Goal: Task Accomplishment & Management: Use online tool/utility

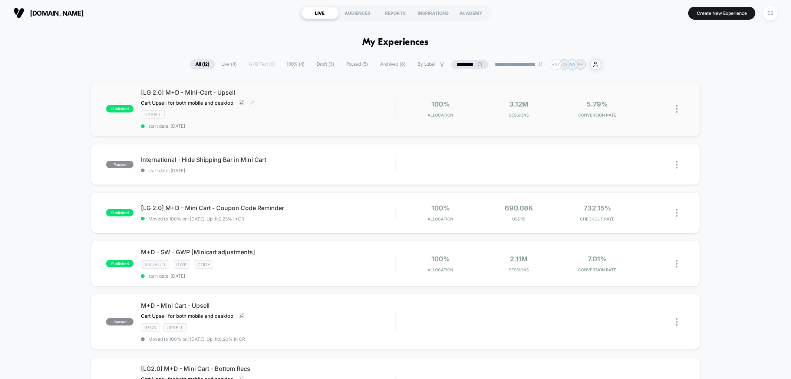
click at [179, 89] on span "[LG 2.0] M+D - Mini-Cart - Upsell" at bounding box center [268, 92] width 254 height 7
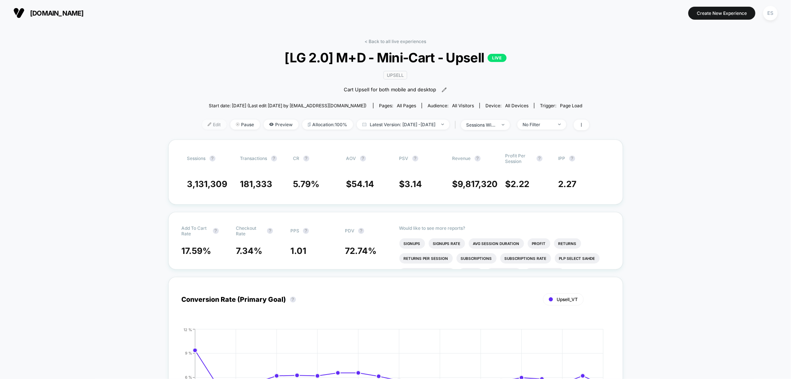
click at [205, 122] on span "Edit" at bounding box center [214, 124] width 24 height 10
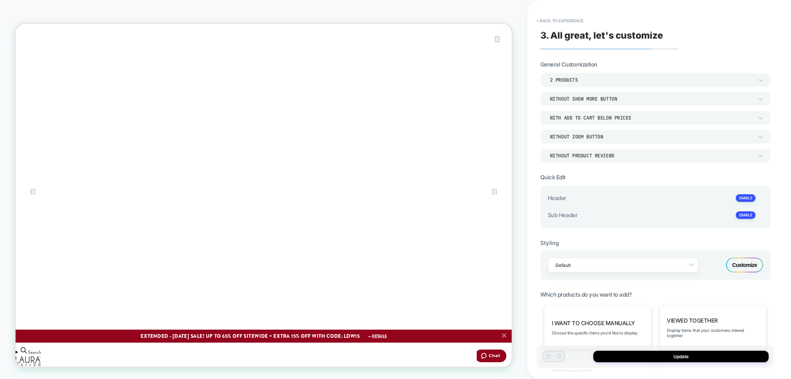
scroll to position [31, 0]
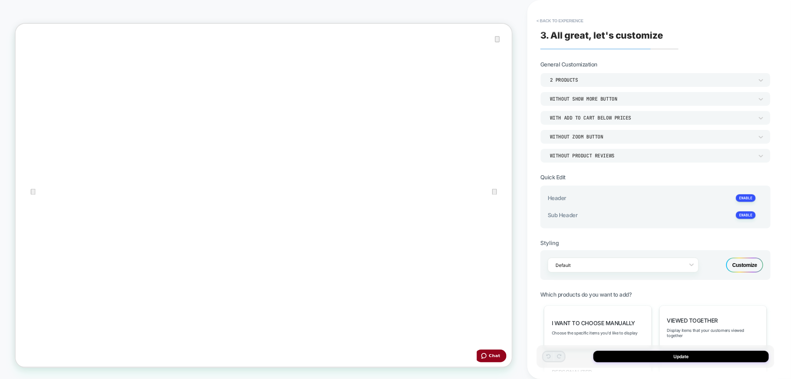
type textarea "*"
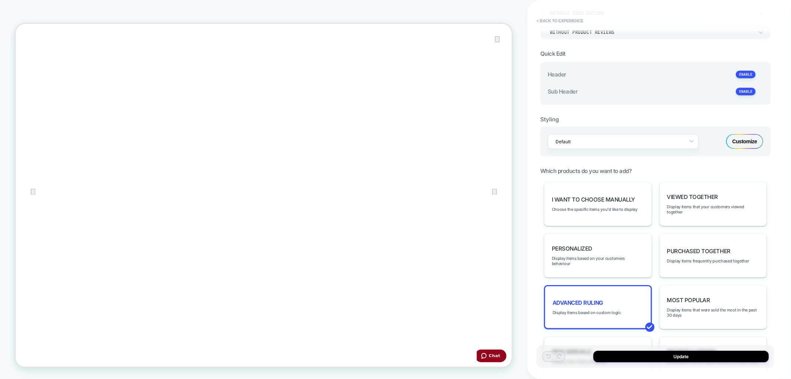
scroll to position [158, 0]
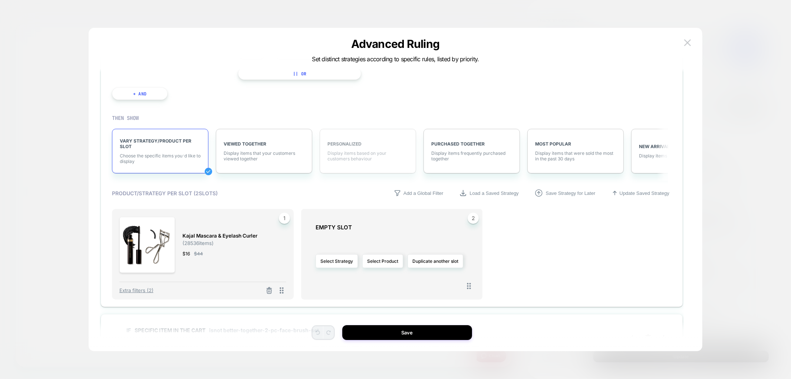
scroll to position [152, 0]
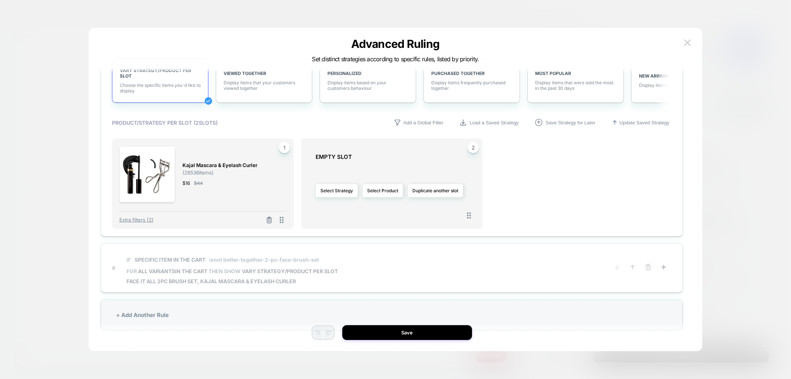
click at [265, 261] on span "isnot better-together-2-pc-face-brush-set" at bounding box center [264, 259] width 110 height 6
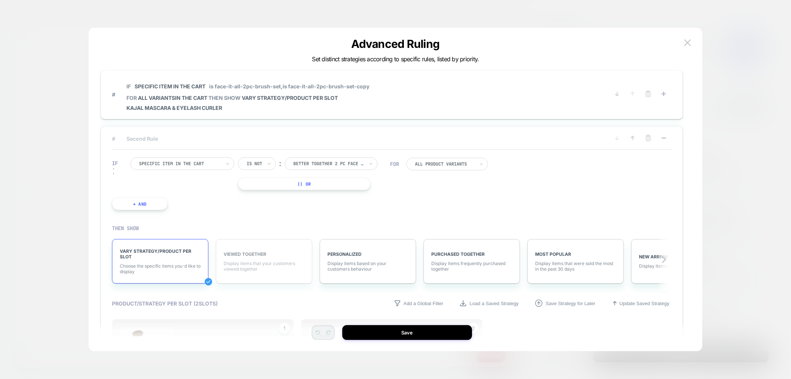
scroll to position [0, 0]
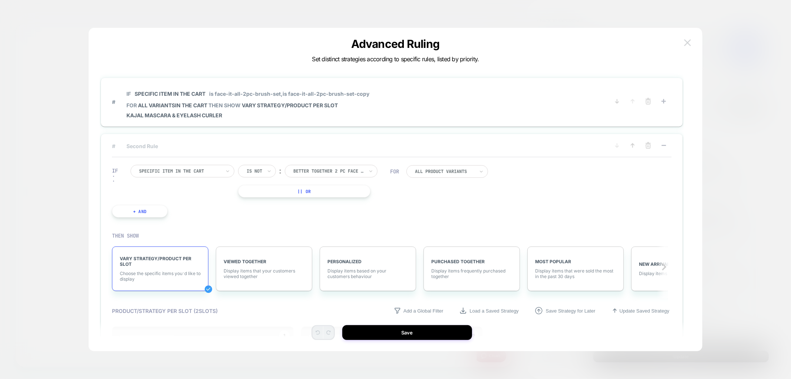
click at [0, 0] on img at bounding box center [0, 0] width 0 height 0
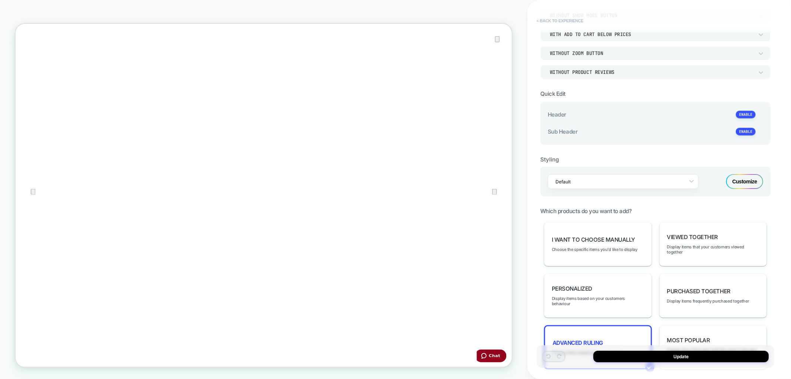
scroll to position [76, 0]
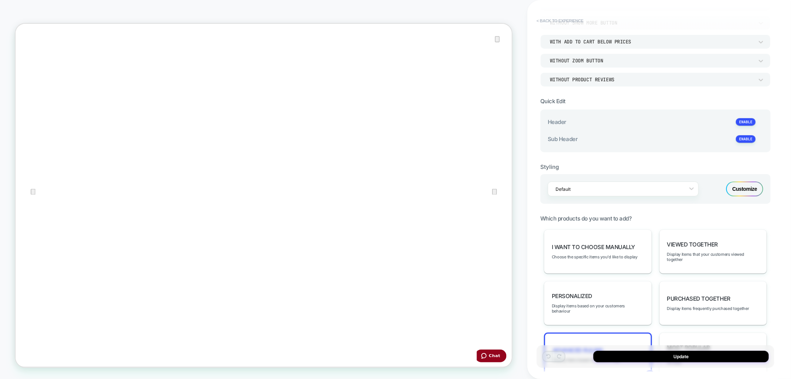
click at [552, 15] on button "< Back to experience" at bounding box center [560, 21] width 54 height 12
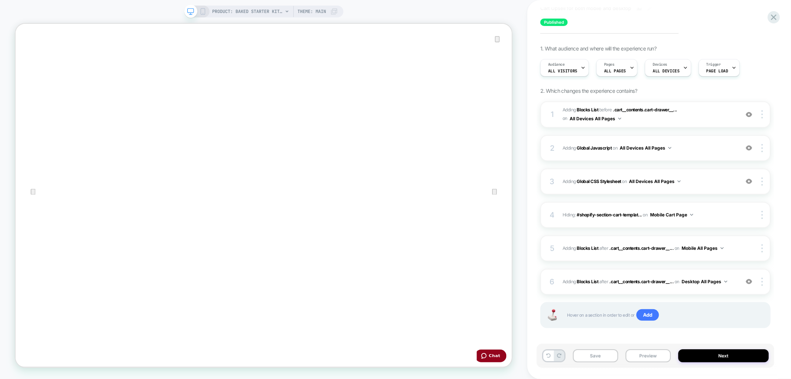
scroll to position [46, 0]
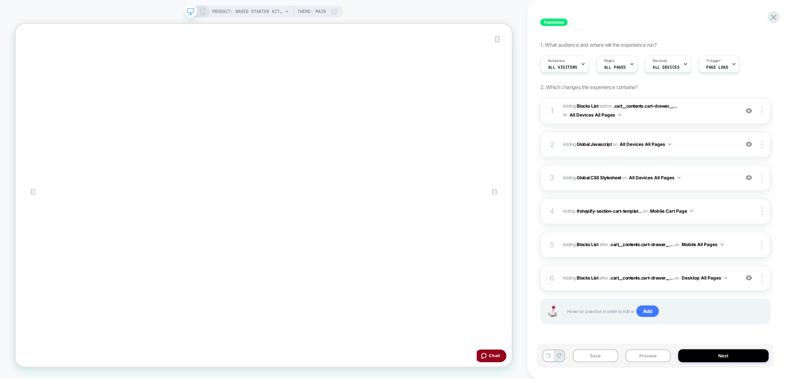
click at [0, 0] on div "6 #_loomi_addon_1750270464938_dup1753298408 Adding Blocks List AFTER .cart__con…" at bounding box center [0, 0] width 0 height 0
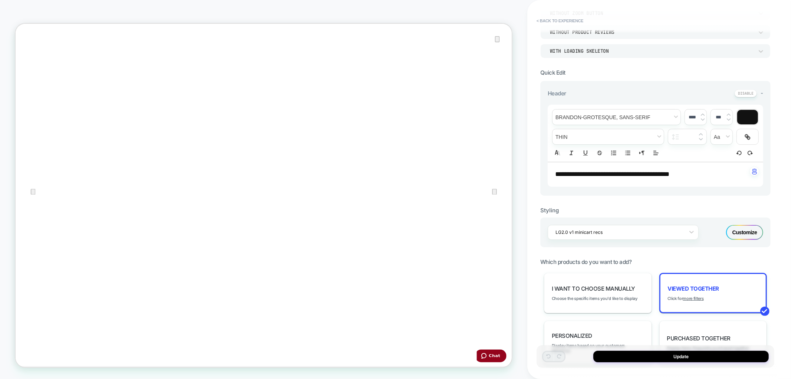
scroll to position [247, 0]
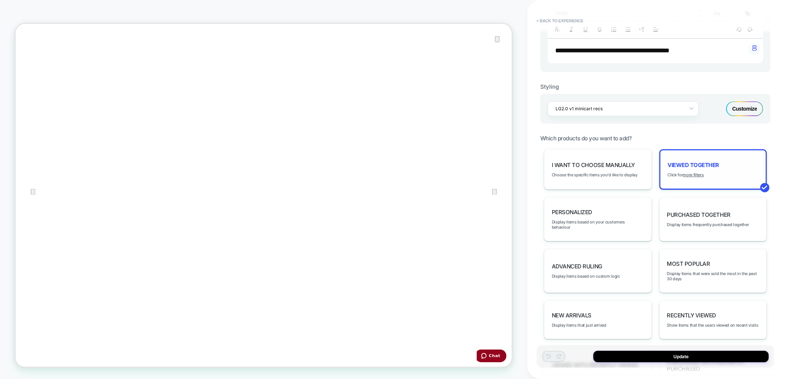
click at [671, 162] on span "Viewed Together" at bounding box center [694, 164] width 52 height 7
click at [690, 172] on u "more filters" at bounding box center [693, 174] width 21 height 5
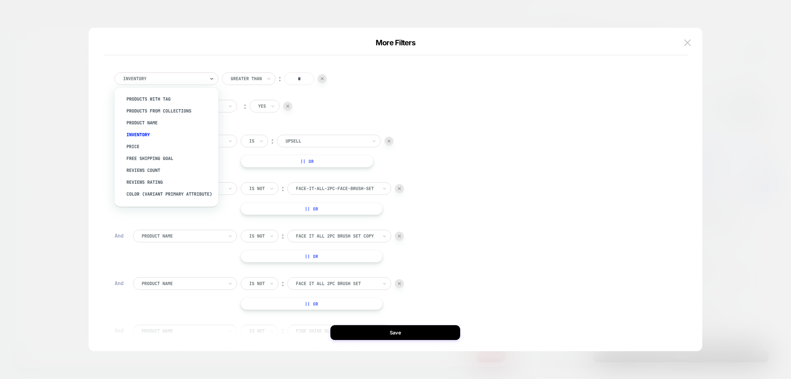
click at [0, 0] on div at bounding box center [0, 0] width 0 height 0
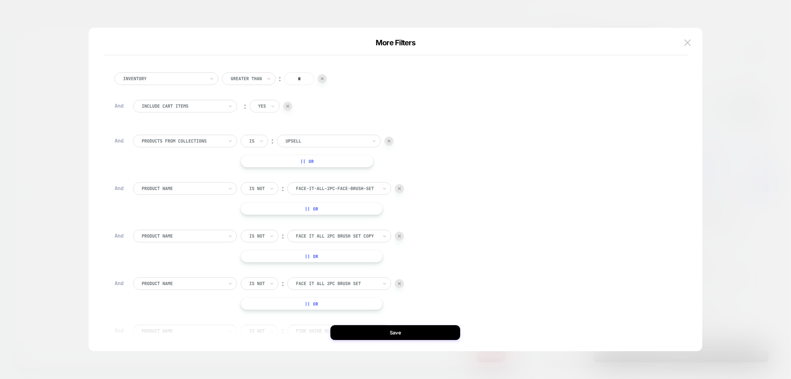
click at [175, 67] on div "Inventory Greater Than ︰ * And Include Cart Items ︰ yes And products from colle…" at bounding box center [392, 295] width 562 height 469
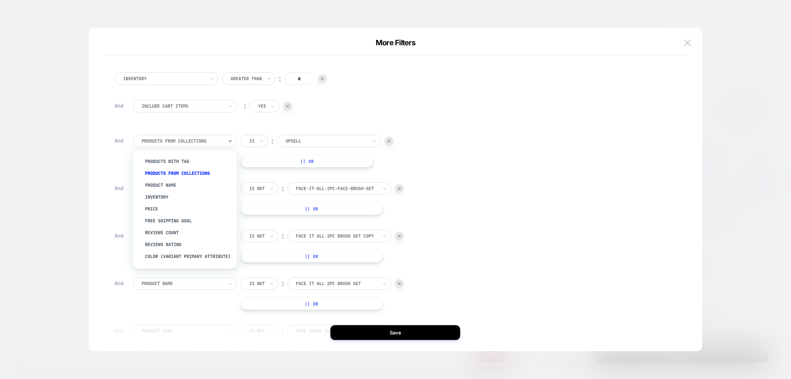
click at [0, 0] on div at bounding box center [0, 0] width 0 height 0
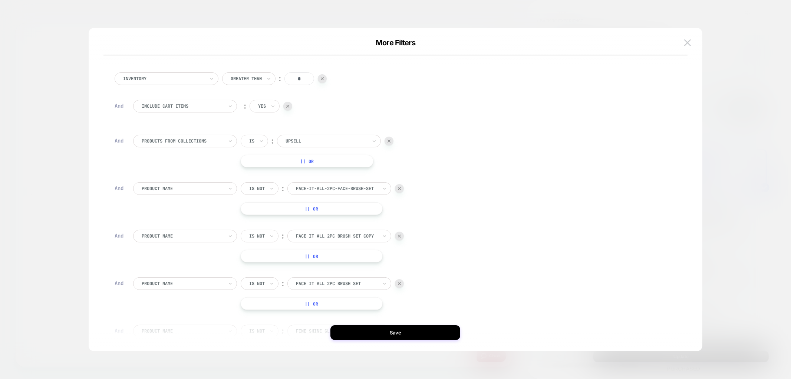
click at [0, 0] on div "Include Cart Items ︰ yes" at bounding box center [0, 0] width 0 height 0
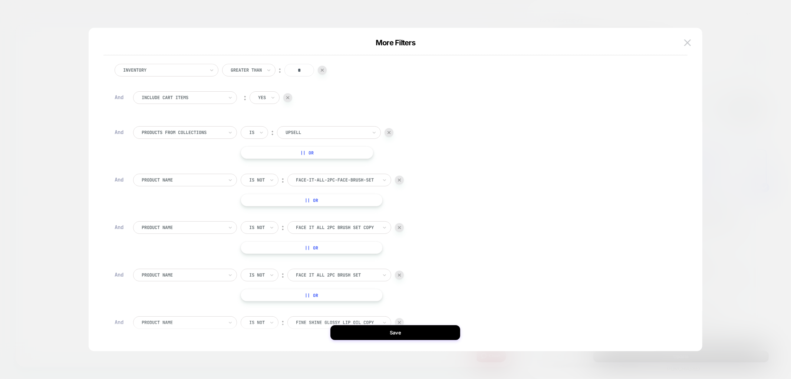
scroll to position [0, 0]
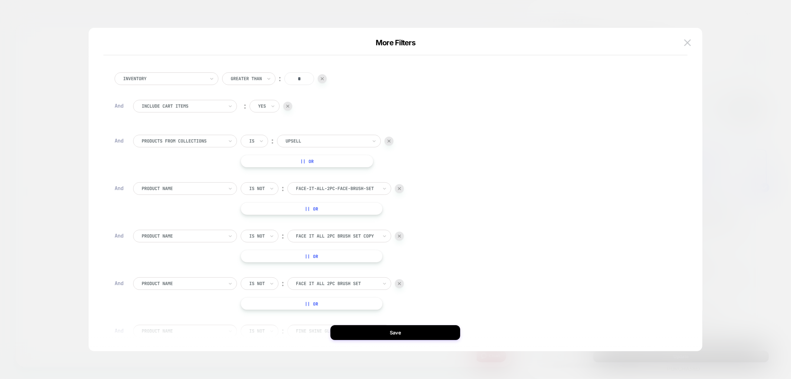
click at [268, 108] on div "yes" at bounding box center [265, 106] width 30 height 13
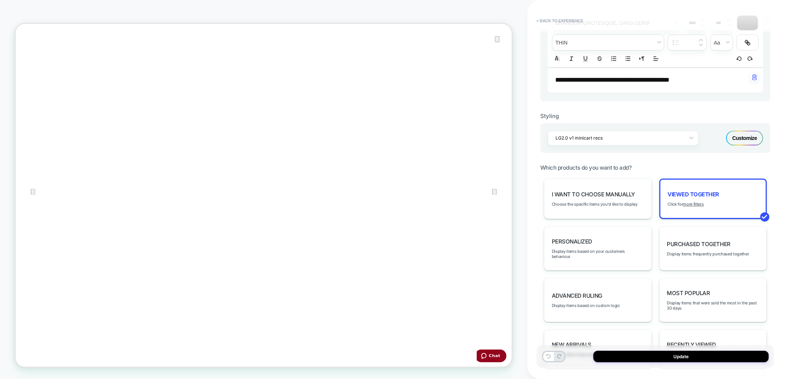
scroll to position [96, 0]
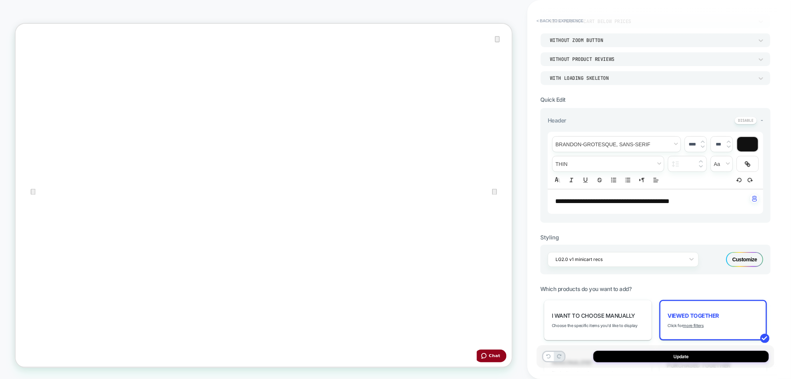
click at [325, 179] on link "Shop Best Sellers" at bounding box center [303, 183] width 44 height 9
drag, startPoint x: 402, startPoint y: 182, endPoint x: 404, endPoint y: 192, distance: 10.6
click at [402, 23] on div at bounding box center [347, 23] width 662 height 0
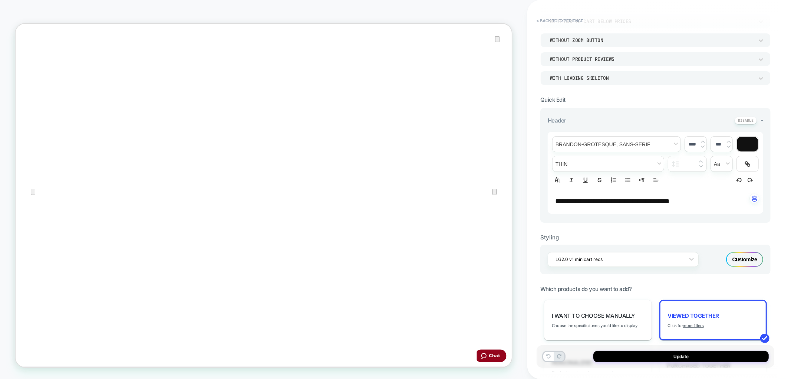
click at [691, 323] on u "more filters" at bounding box center [693, 325] width 21 height 5
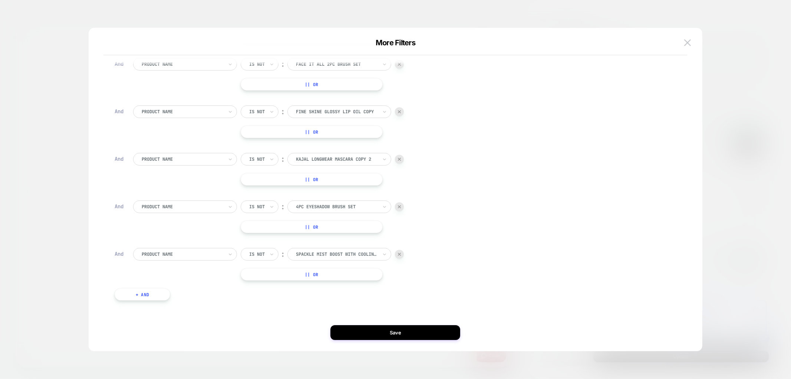
scroll to position [220, 0]
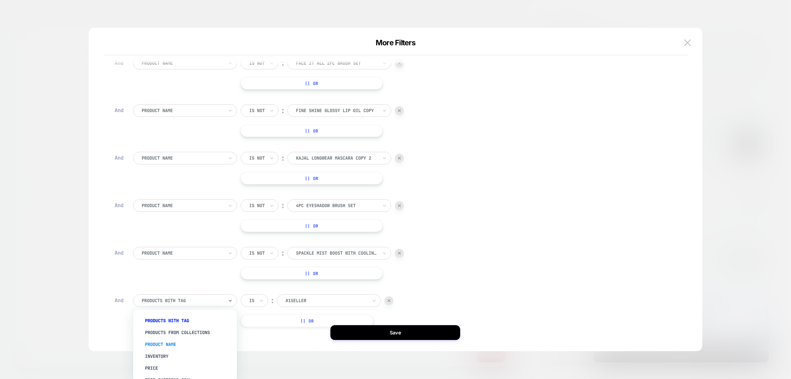
click at [160, 344] on div "Product Name" at bounding box center [189, 344] width 96 height 12
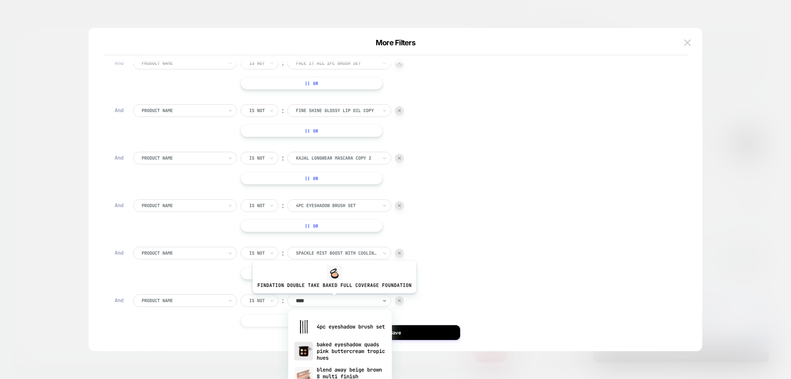
type input "***"
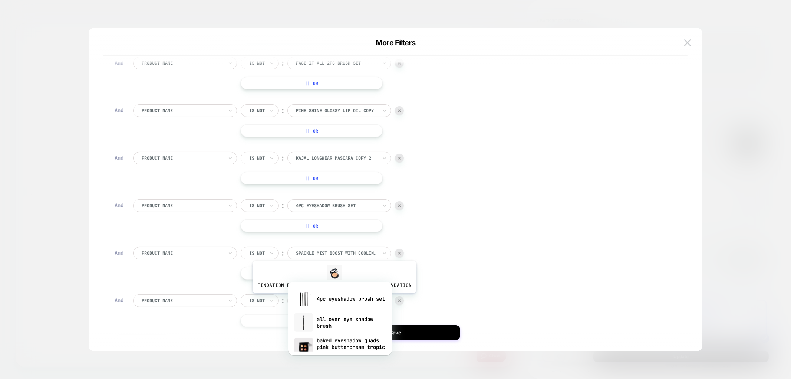
scroll to position [261, 0]
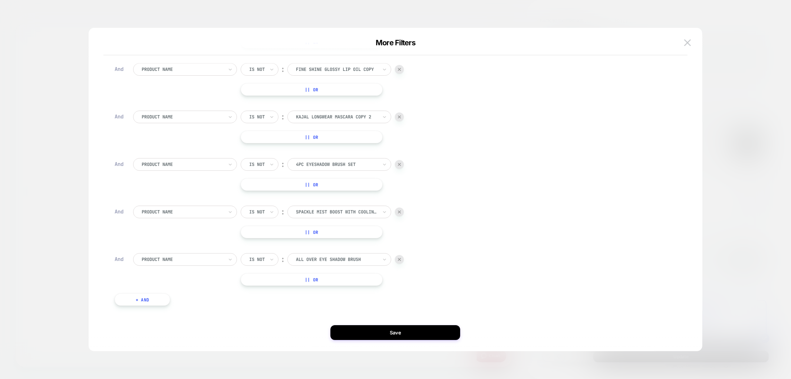
click at [261, 282] on button "|| Or" at bounding box center [312, 279] width 142 height 13
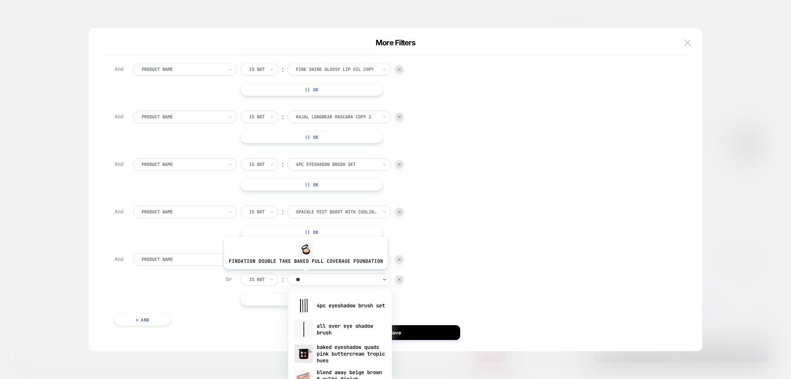
type input "***"
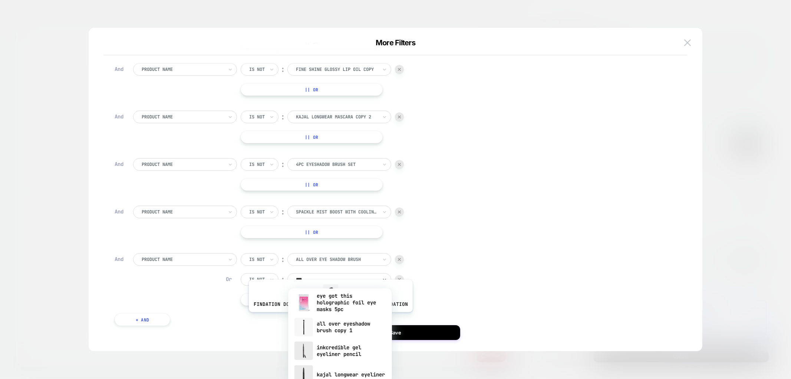
scroll to position [288, 0]
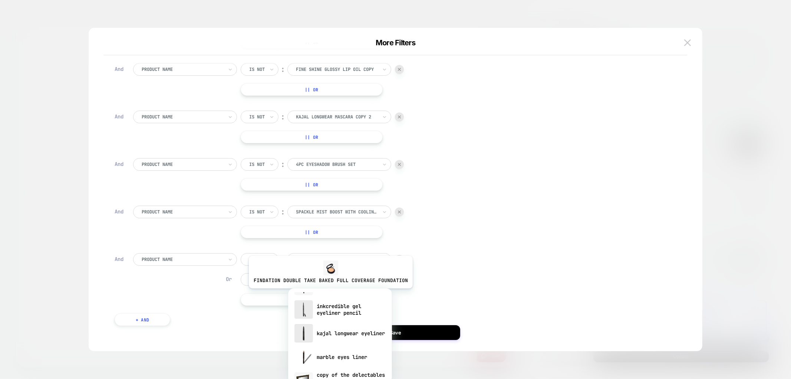
click at [329, 294] on div "all over eyeshadow brush copy 1" at bounding box center [340, 286] width 96 height 24
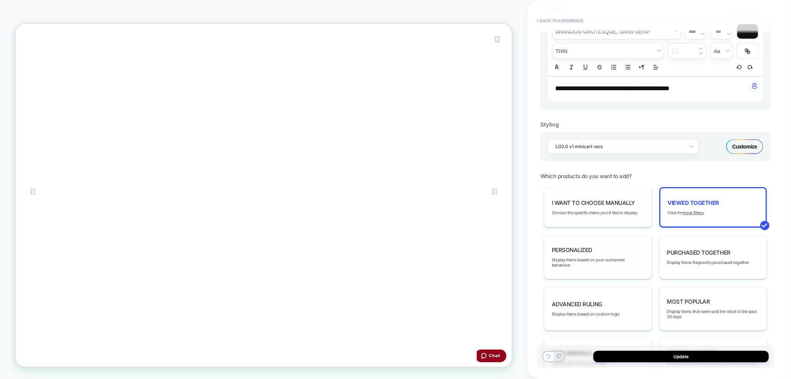
scroll to position [220, 0]
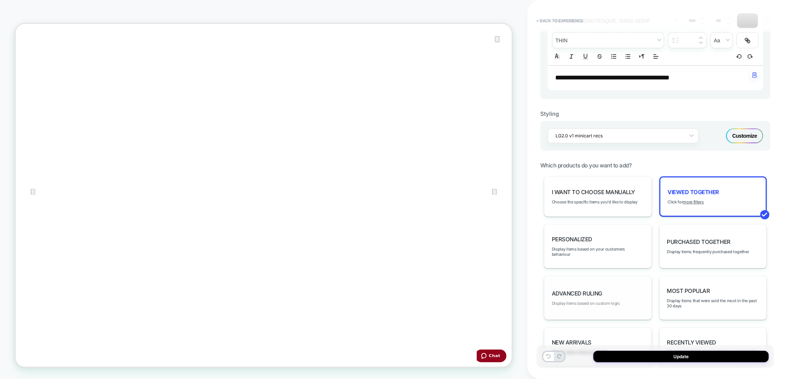
click at [0, 0] on span "Display items based on custom logic" at bounding box center [0, 0] width 0 height 0
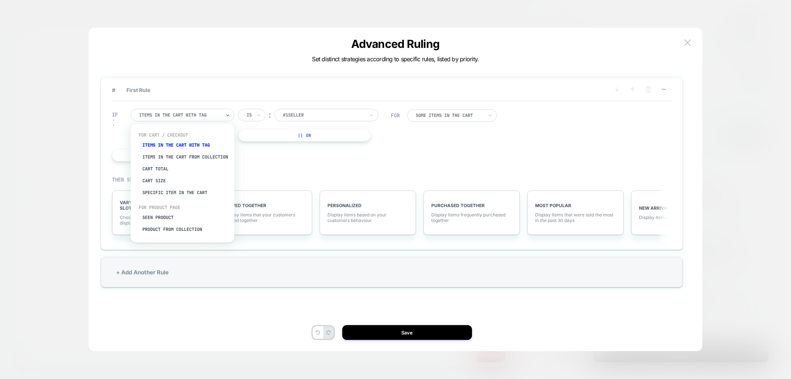
click at [189, 117] on div at bounding box center [180, 115] width 82 height 7
click at [0, 0] on div "Items in the cart with tag" at bounding box center [0, 0] width 0 height 0
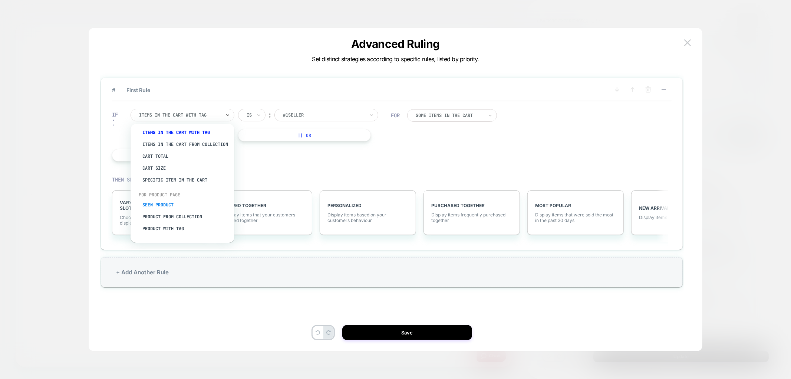
scroll to position [0, 0]
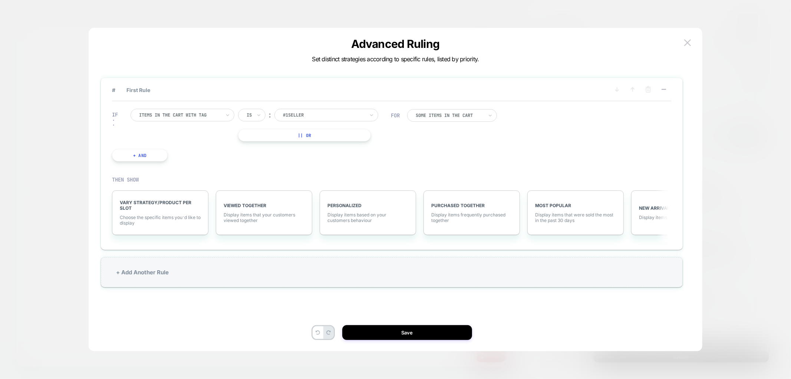
click at [676, 43] on div "# First Rule IF Items in the cart with tag Is ︰ #1Seller || Or + And FOR Some I…" at bounding box center [391, 189] width 591 height 293
click at [0, 0] on button at bounding box center [0, 0] width 0 height 0
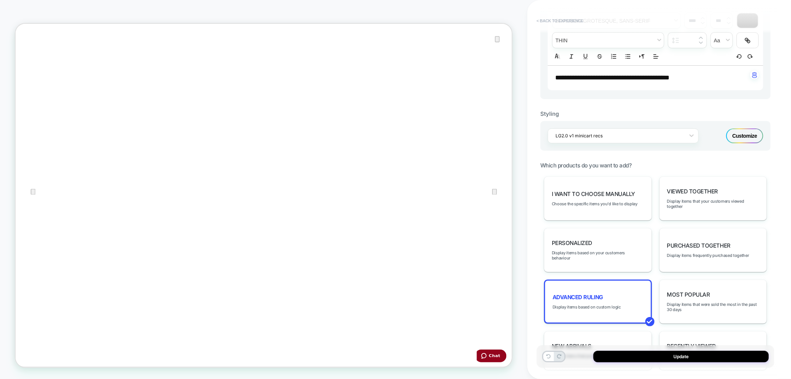
click at [554, 22] on button "< Back to experience" at bounding box center [560, 21] width 54 height 12
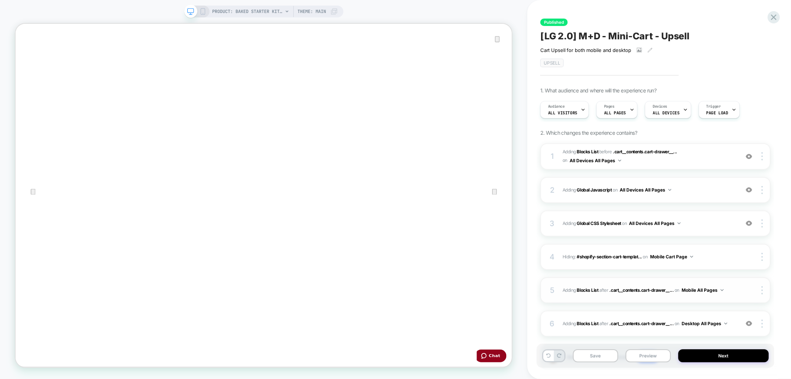
scroll to position [46, 0]
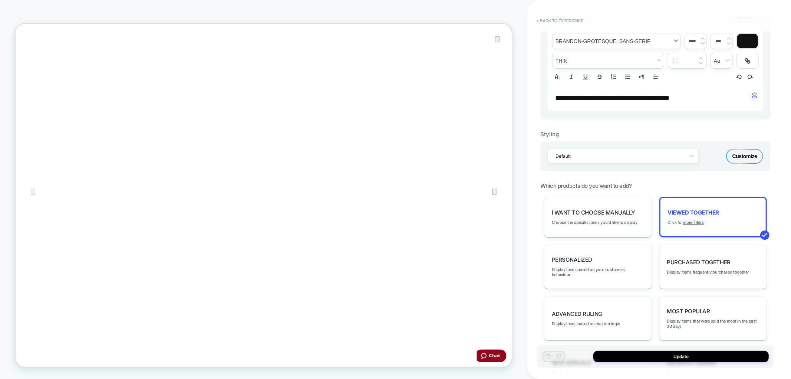
scroll to position [206, 0]
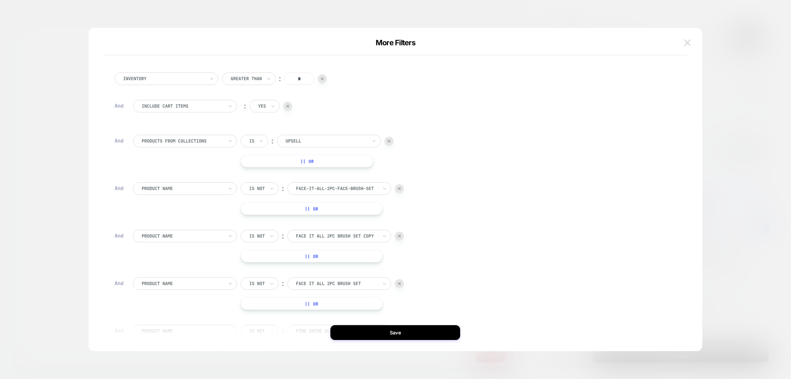
click at [689, 45] on img at bounding box center [687, 42] width 7 height 6
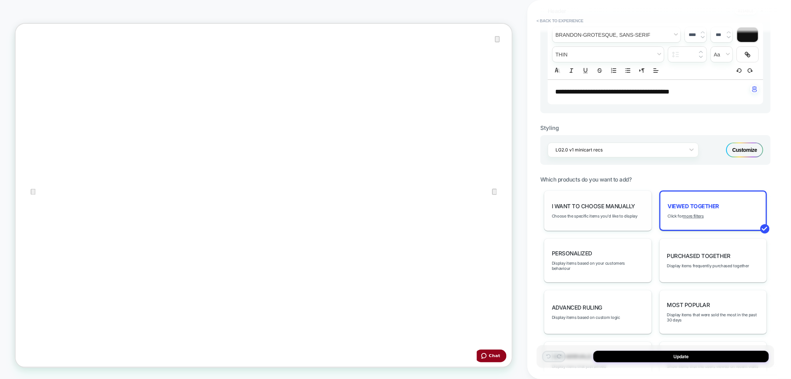
click at [606, 204] on span "I want to choose manually" at bounding box center [593, 205] width 83 height 7
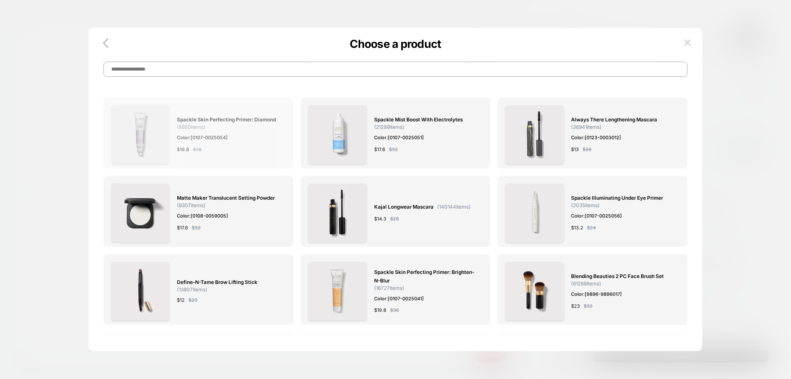
click at [198, 132] on div "Spackle Skin Perfecting Primer: Diamond ( 8850 items) Color: [0107-0025054] $ 1…" at bounding box center [227, 134] width 101 height 59
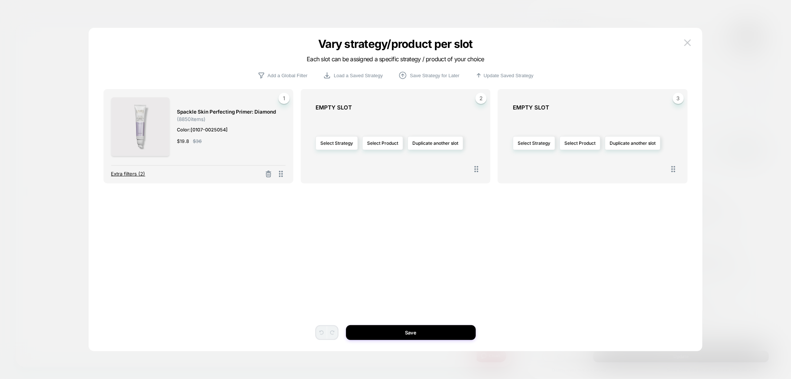
click at [0, 0] on span "Extra filters (2)" at bounding box center [0, 0] width 0 height 0
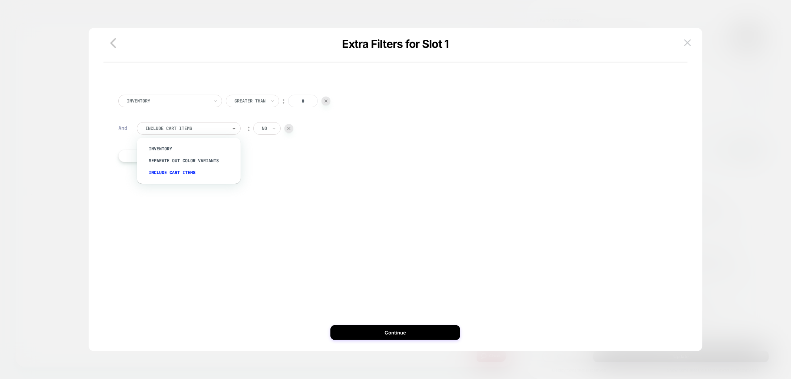
click at [0, 0] on div at bounding box center [0, 0] width 0 height 0
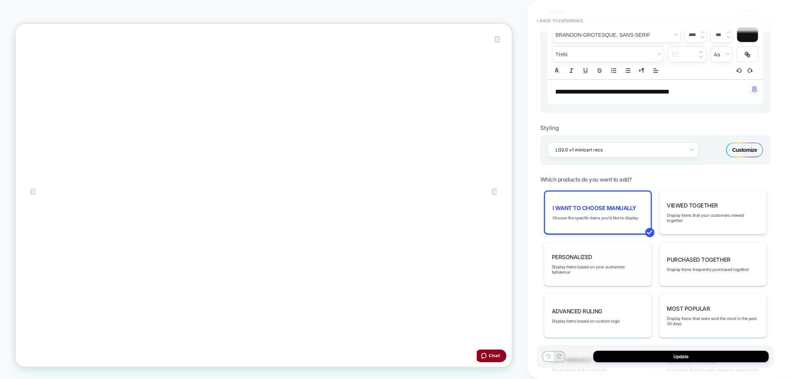
click at [595, 246] on div "personalized Display items based on your customers behaviour" at bounding box center [598, 264] width 108 height 44
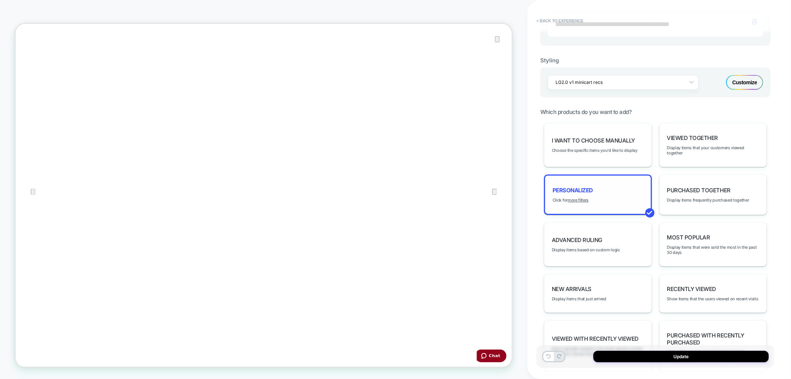
scroll to position [288, 0]
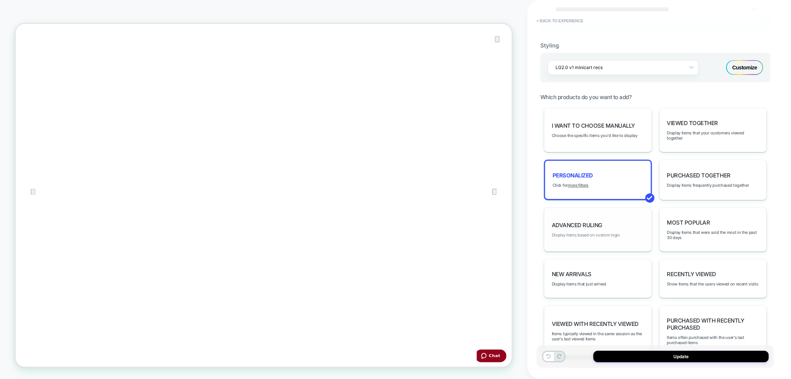
click at [602, 232] on span "Display items based on custom logic" at bounding box center [586, 234] width 68 height 5
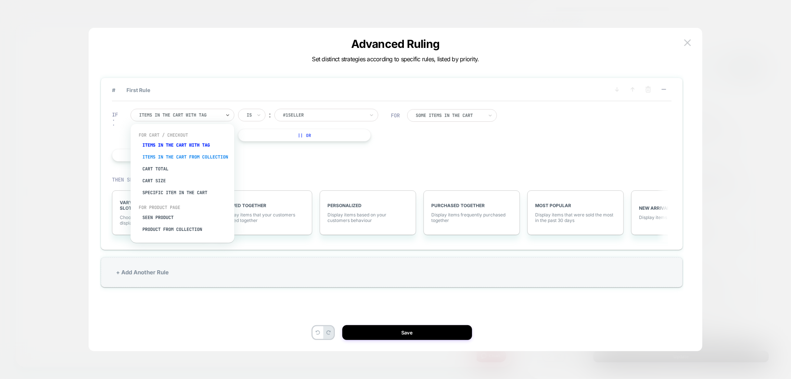
click at [154, 160] on div "Items in the cart from collection" at bounding box center [186, 157] width 96 height 12
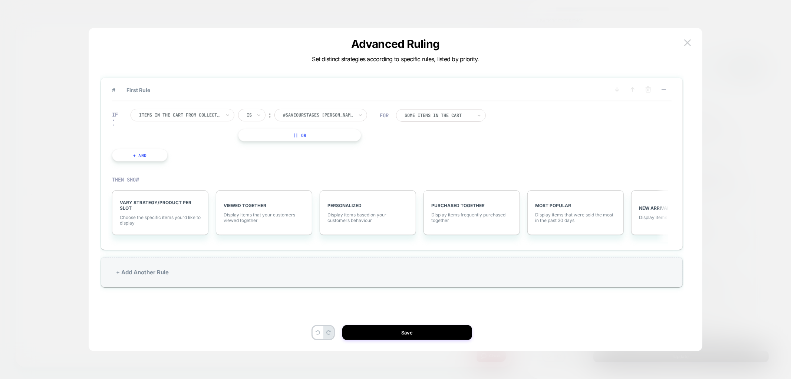
click at [251, 117] on div at bounding box center [249, 115] width 5 height 7
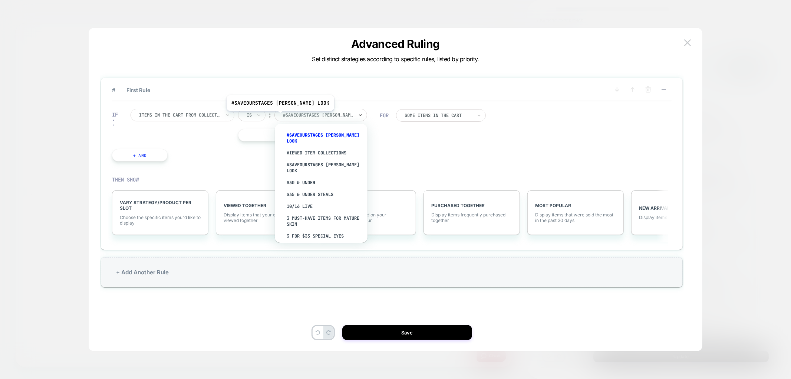
click at [289, 116] on div at bounding box center [318, 115] width 70 height 7
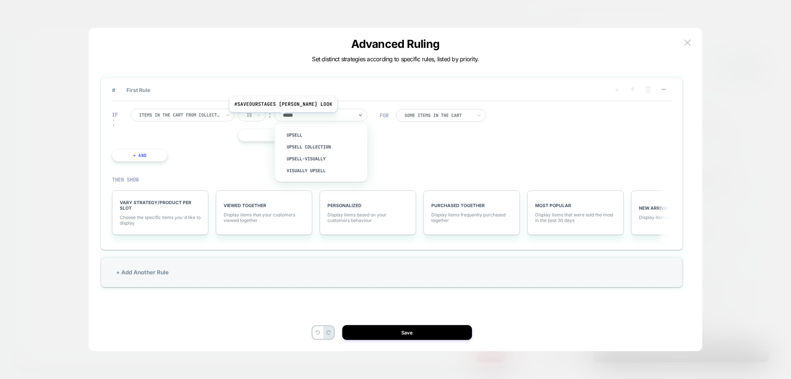
type input "******"
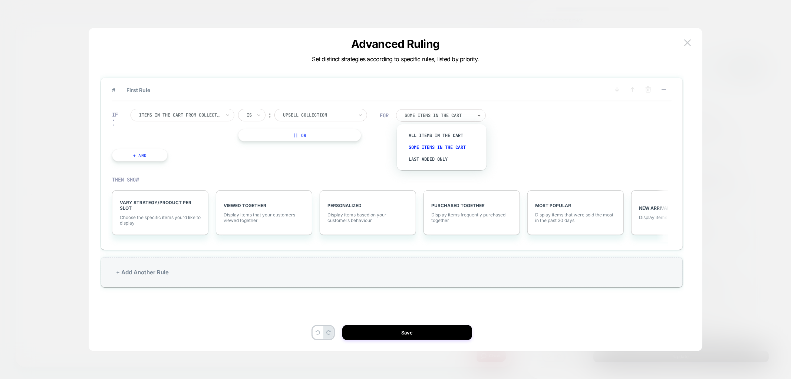
click at [0, 0] on div at bounding box center [0, 0] width 0 height 0
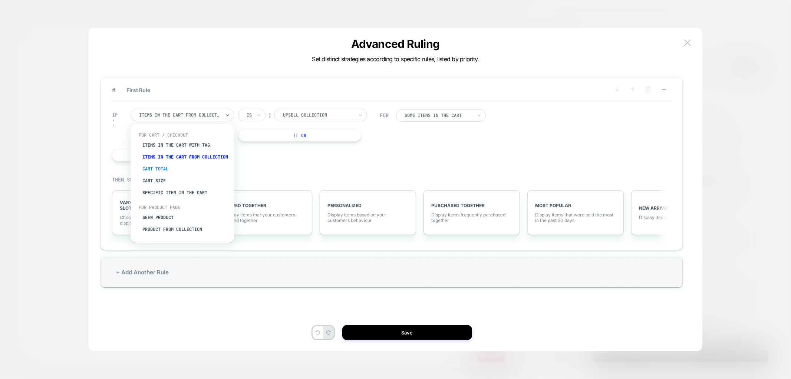
click at [158, 173] on div "Cart Total" at bounding box center [186, 169] width 96 height 12
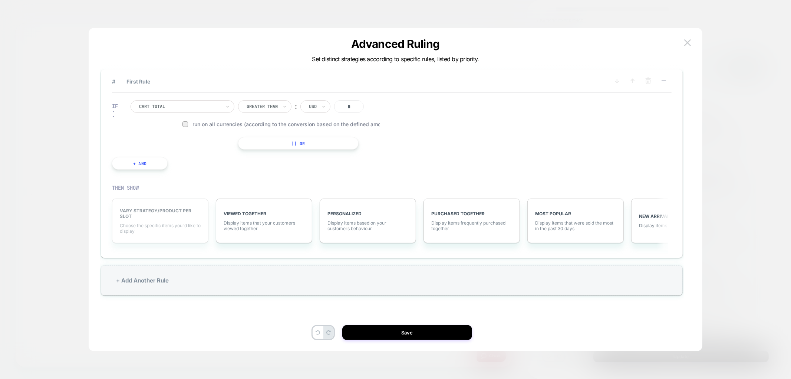
scroll to position [0, 0]
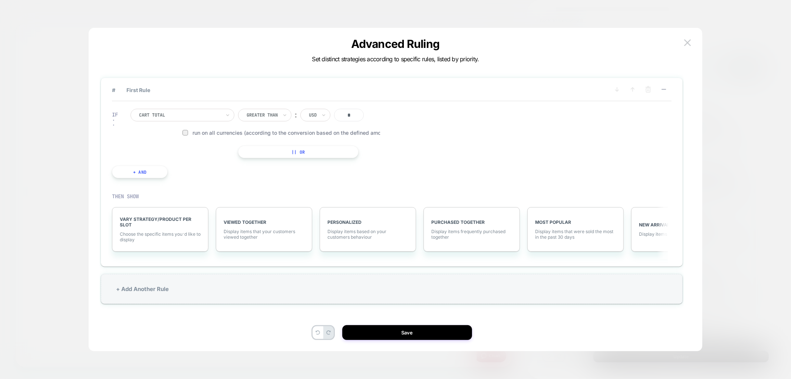
click at [151, 169] on button "+ And" at bounding box center [140, 171] width 56 height 13
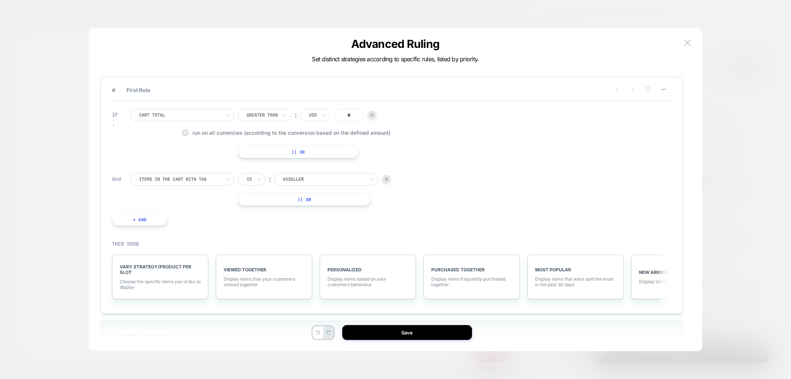
click at [166, 181] on div at bounding box center [180, 179] width 82 height 7
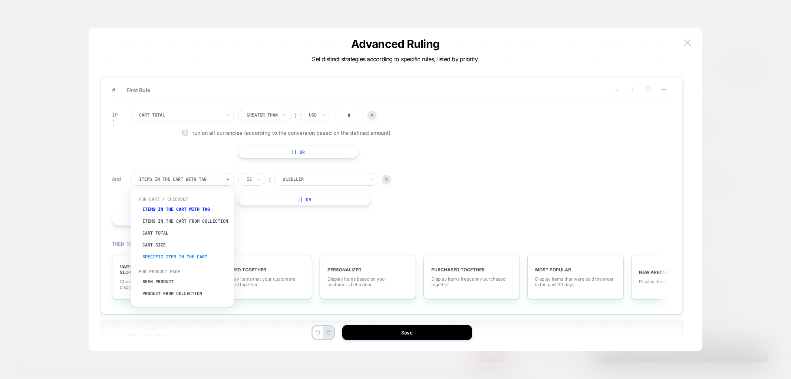
click at [160, 261] on div "Specific item in the cart" at bounding box center [186, 257] width 96 height 12
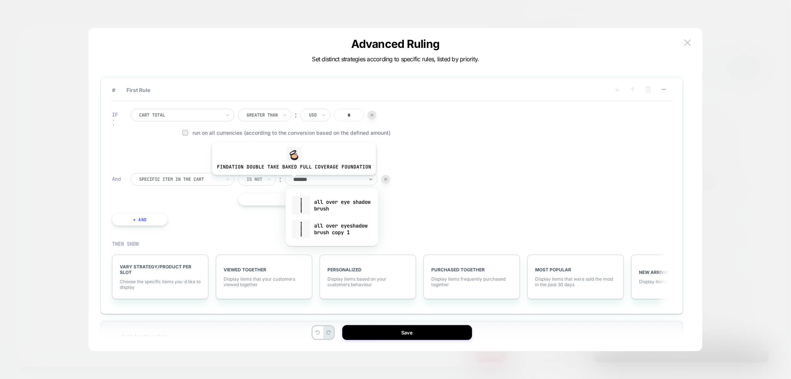
type input "********"
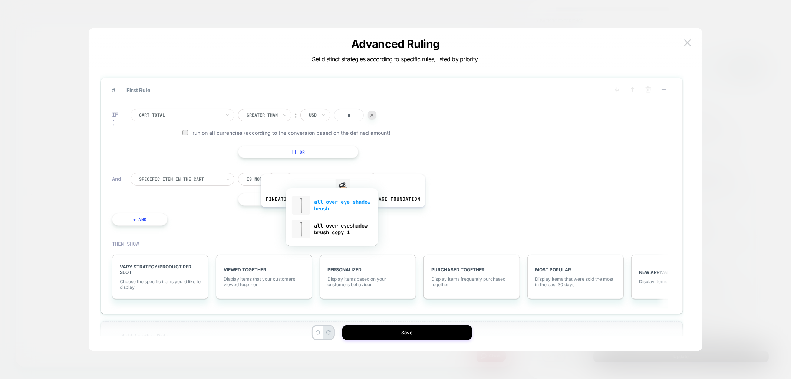
click at [341, 212] on div "all over eye shadow brush" at bounding box center [331, 205] width 85 height 24
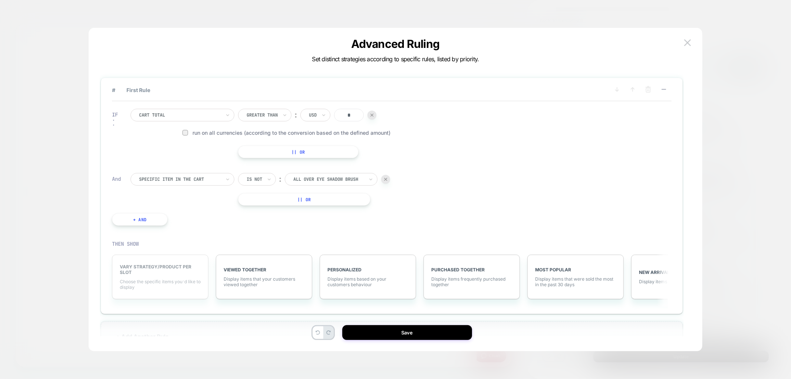
click at [142, 276] on div "VARY STRATEGY/PRODUCT PER SLOT Choose the specific items you׳d like to display" at bounding box center [160, 276] width 96 height 44
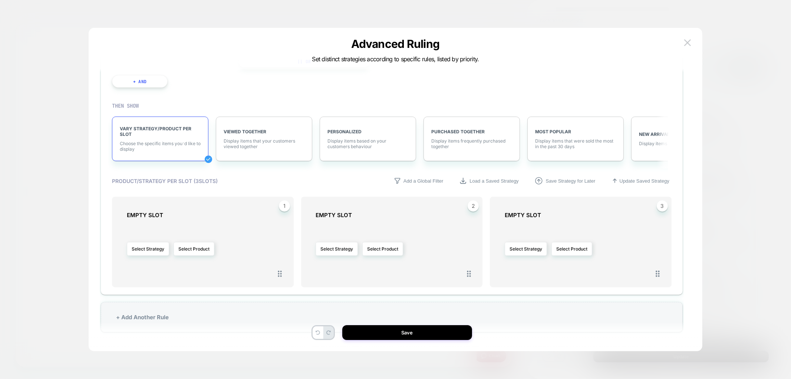
scroll to position [141, 0]
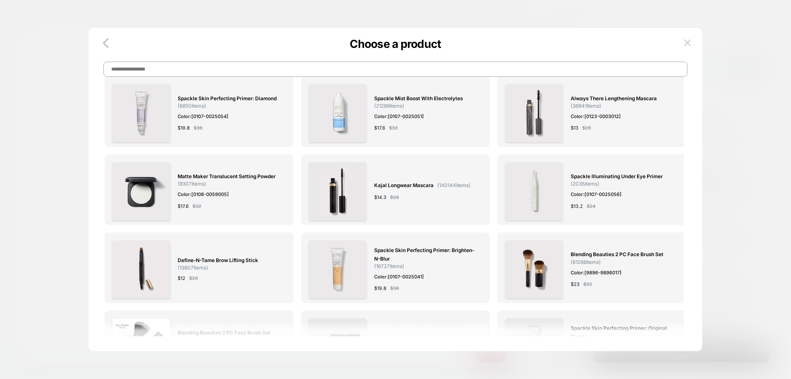
scroll to position [0, 0]
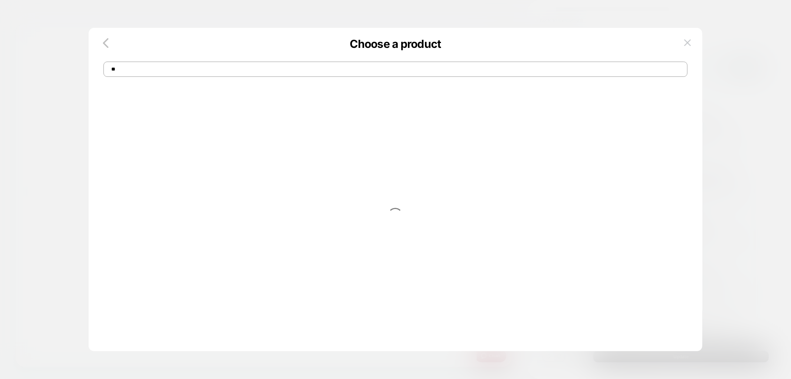
type input "*"
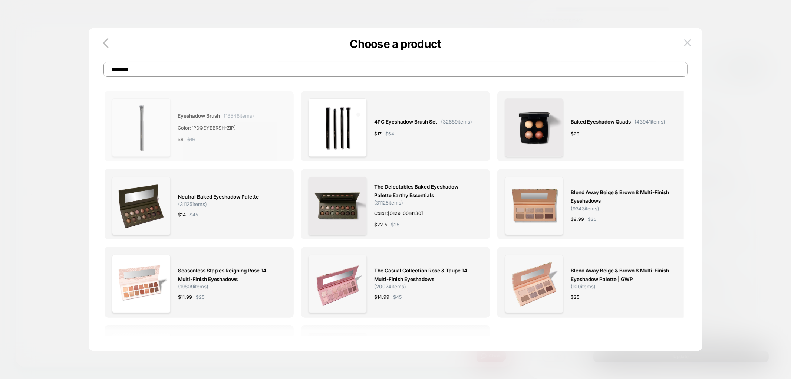
type input "*********"
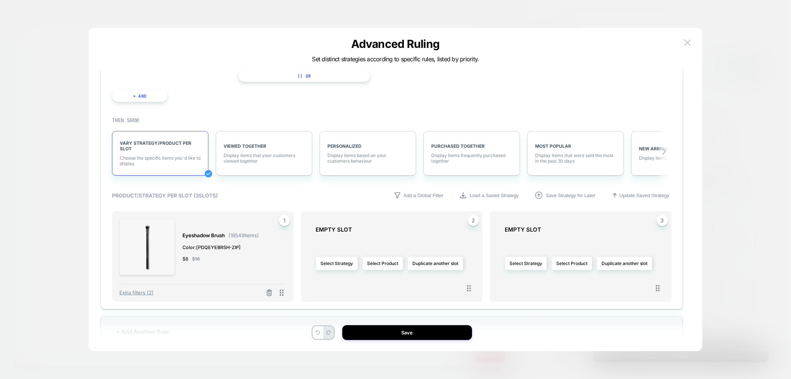
scroll to position [141, 0]
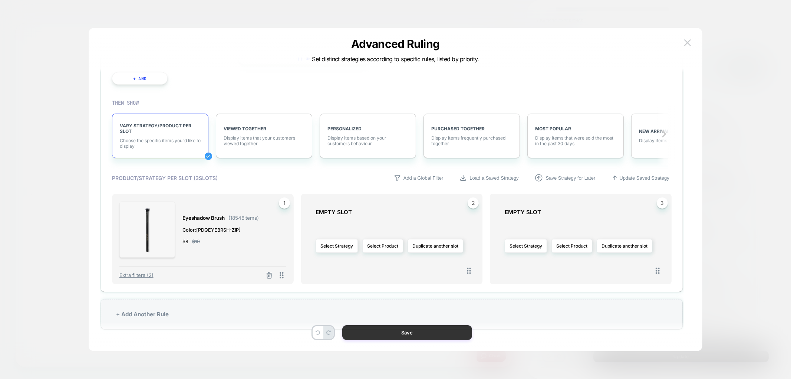
click at [369, 332] on button "Save" at bounding box center [407, 332] width 130 height 15
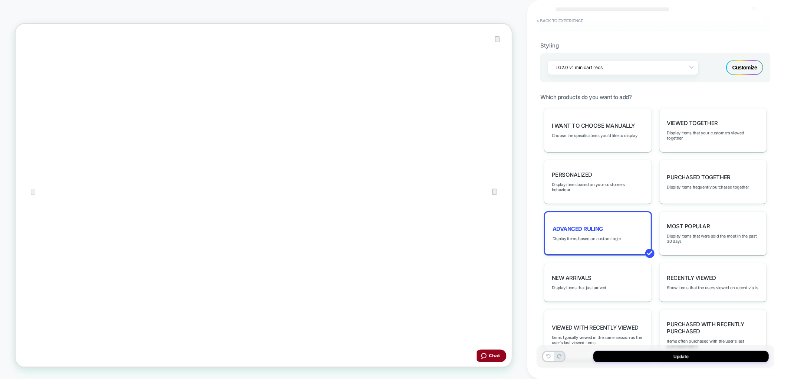
click at [413, 23] on div at bounding box center [347, 23] width 662 height 0
type input "**********"
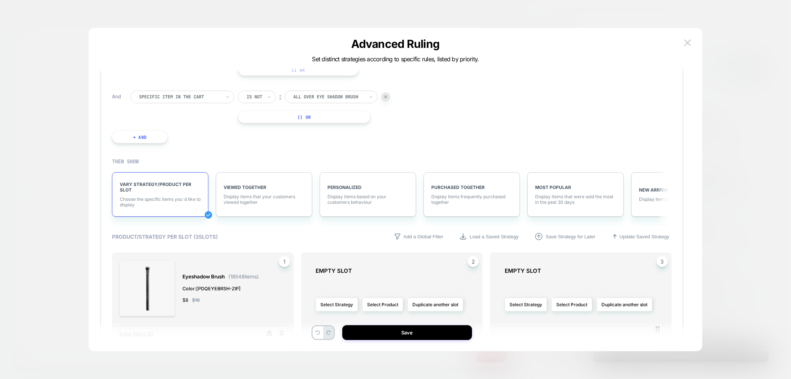
scroll to position [0, 0]
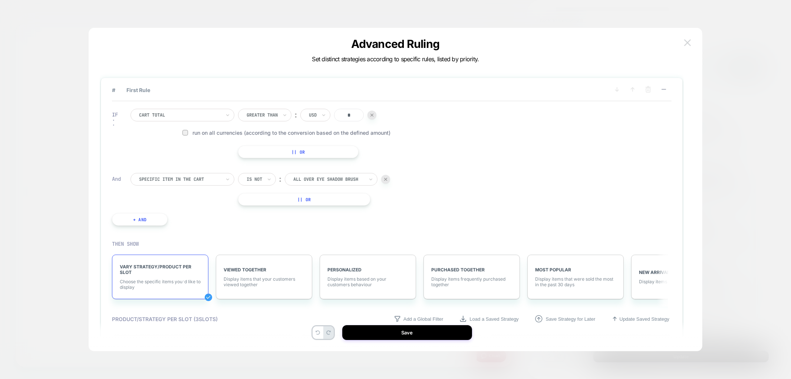
click at [686, 42] on img at bounding box center [687, 42] width 7 height 6
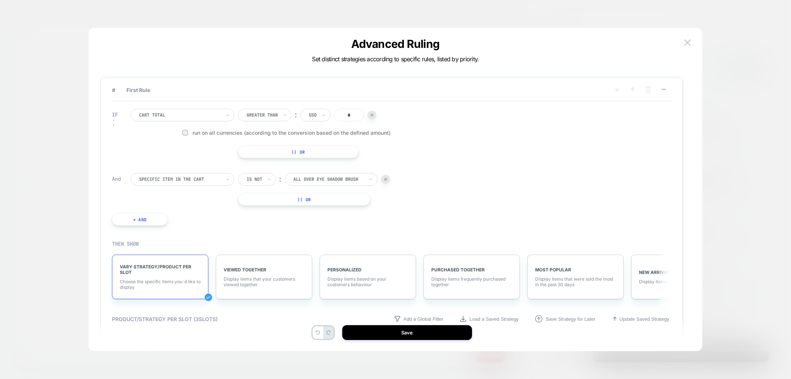
click at [353, 117] on input "*" at bounding box center [349, 115] width 30 height 13
click at [215, 112] on div at bounding box center [180, 115] width 82 height 7
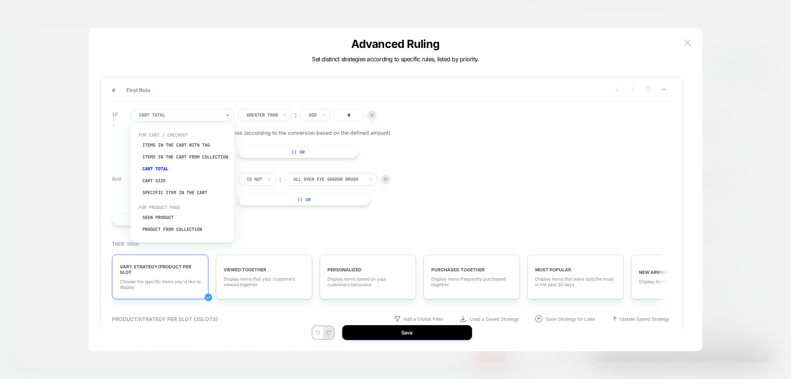
click at [477, 175] on div "IF option Specific item in the cart focused, 5 of 8. 8 results available. Use U…" at bounding box center [391, 167] width 559 height 132
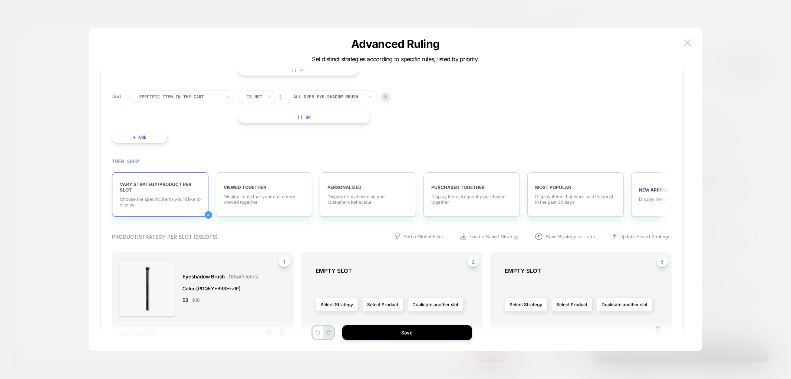
scroll to position [123, 0]
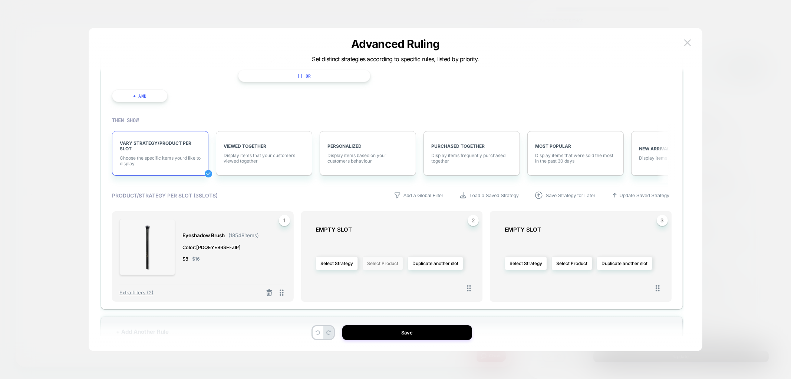
click at [383, 263] on button "Select Product" at bounding box center [382, 263] width 41 height 14
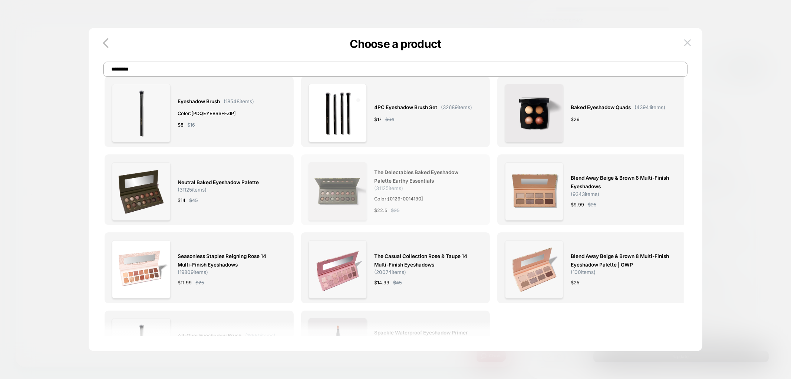
scroll to position [0, 0]
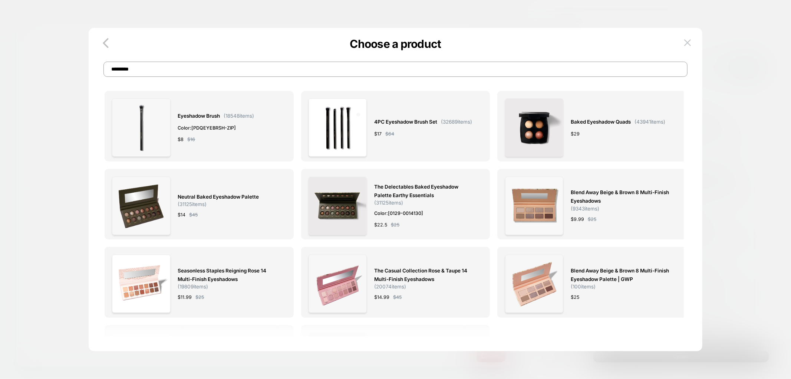
drag, startPoint x: 161, startPoint y: 67, endPoint x: 103, endPoint y: 67, distance: 57.8
click at [103, 67] on input "*********" at bounding box center [395, 69] width 584 height 15
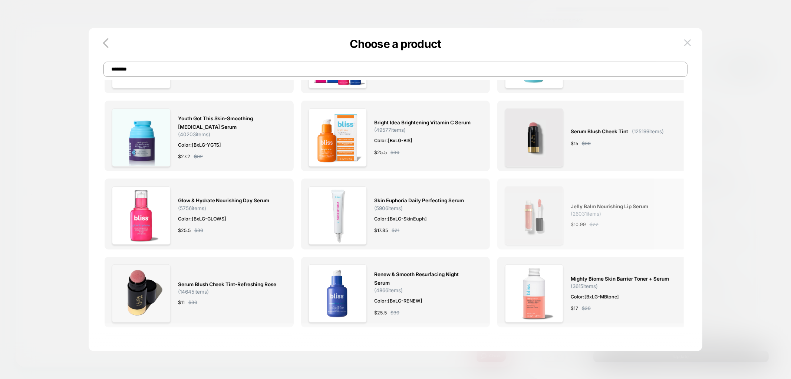
scroll to position [82, 0]
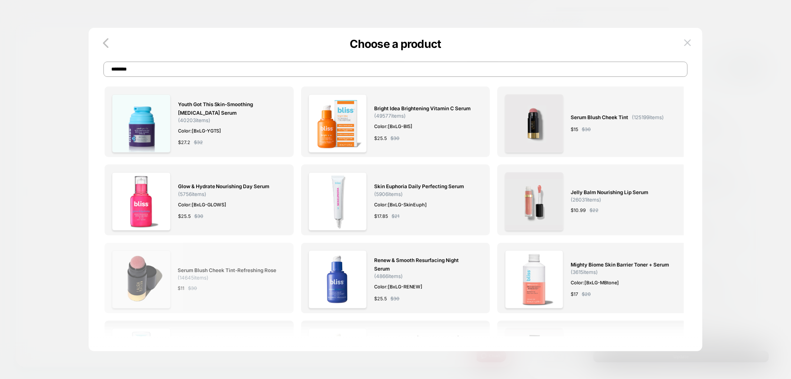
type input "********"
click at [231, 285] on div "$ 11 $ 30" at bounding box center [228, 288] width 101 height 8
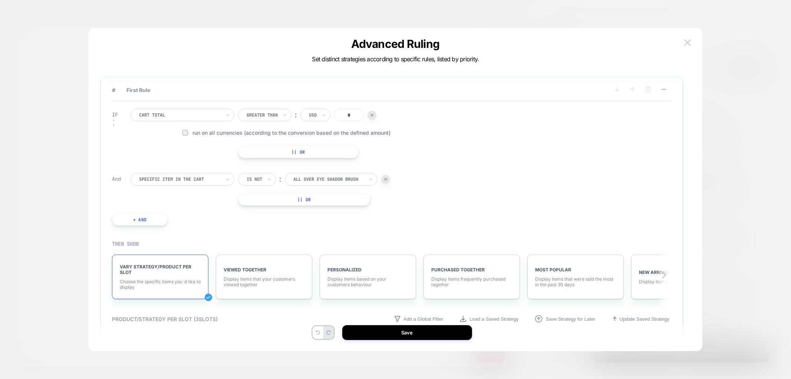
click at [132, 221] on button "+ And" at bounding box center [140, 219] width 56 height 13
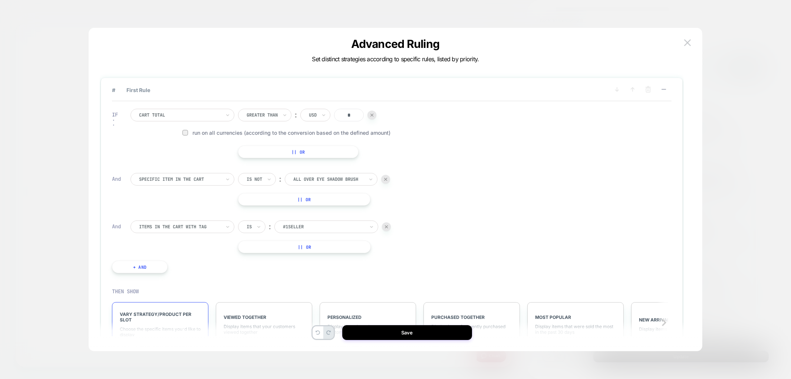
click at [157, 225] on div at bounding box center [180, 226] width 82 height 7
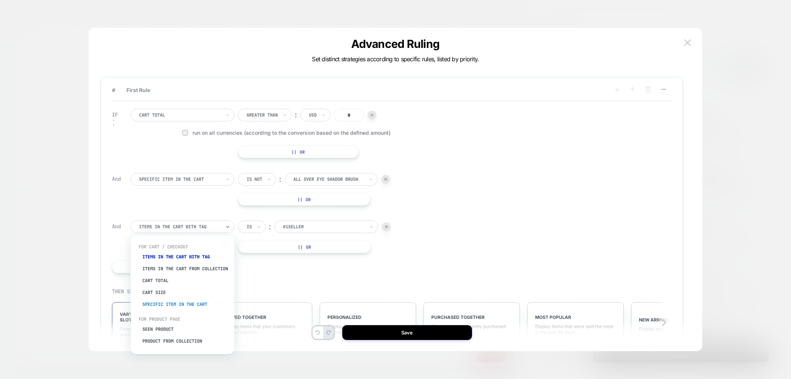
click at [157, 306] on div "Specific item in the cart" at bounding box center [186, 304] width 96 height 12
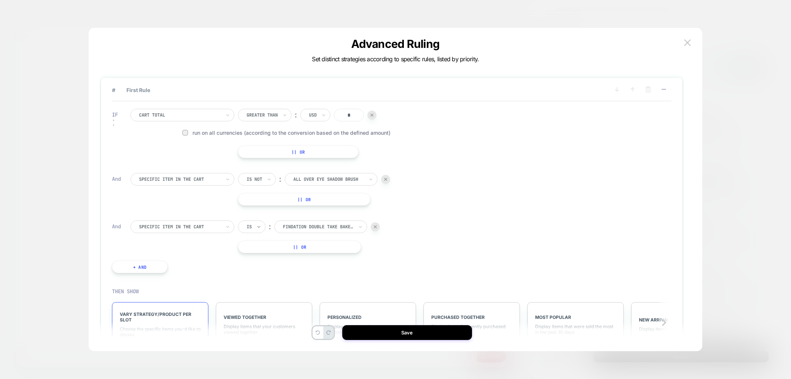
click at [261, 226] on icon at bounding box center [258, 226] width 5 height 7
click at [257, 258] on div "Is not" at bounding box center [269, 258] width 48 height 12
click at [304, 225] on div at bounding box center [328, 226] width 70 height 7
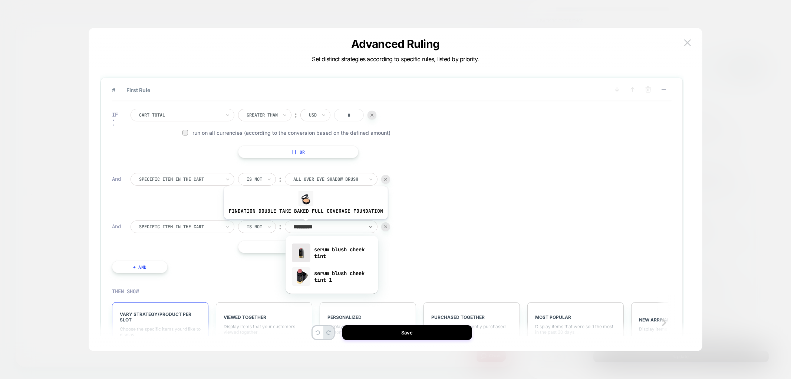
type input "**********"
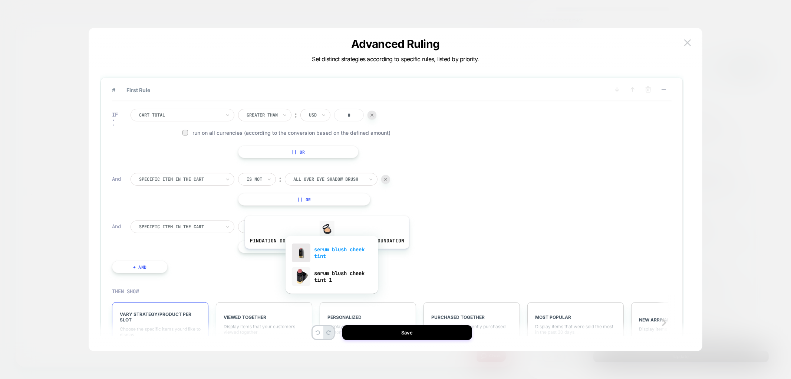
click at [325, 254] on div "serum blush cheek tint" at bounding box center [331, 253] width 85 height 24
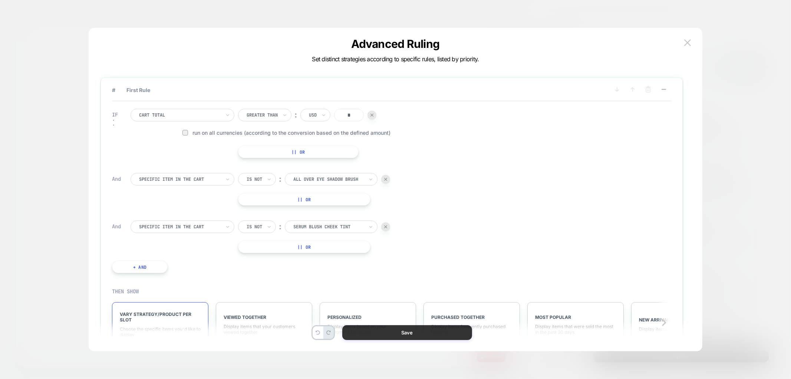
click at [376, 333] on button "Save" at bounding box center [407, 332] width 130 height 15
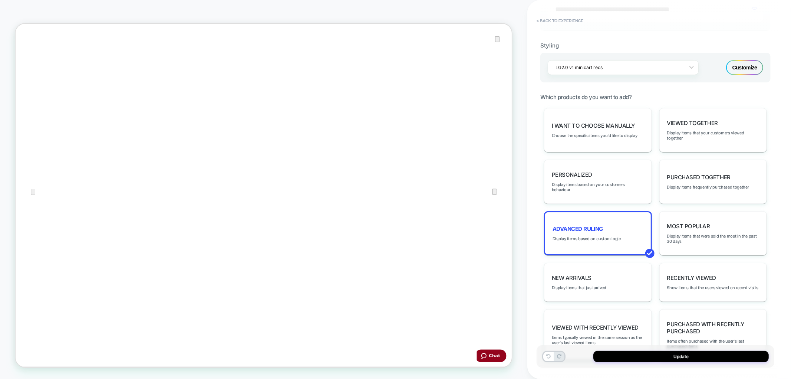
click at [372, 23] on div at bounding box center [347, 23] width 662 height 0
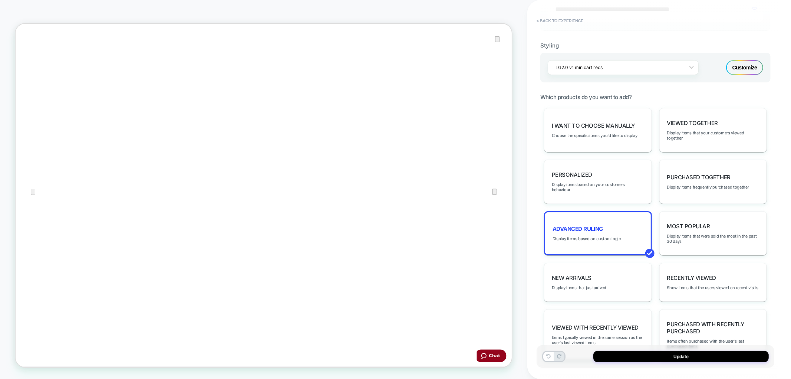
drag, startPoint x: 92, startPoint y: 76, endPoint x: 24, endPoint y: 77, distance: 68.6
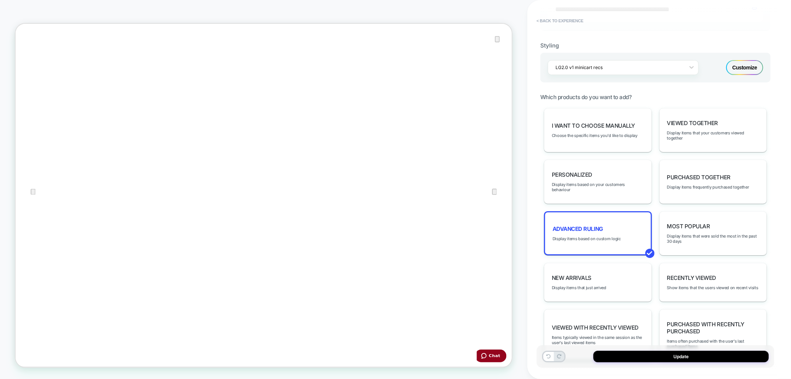
click at [93, 374] on span "remove" at bounding box center [85, 377] width 16 height 6
click at [379, 23] on div at bounding box center [347, 23] width 662 height 0
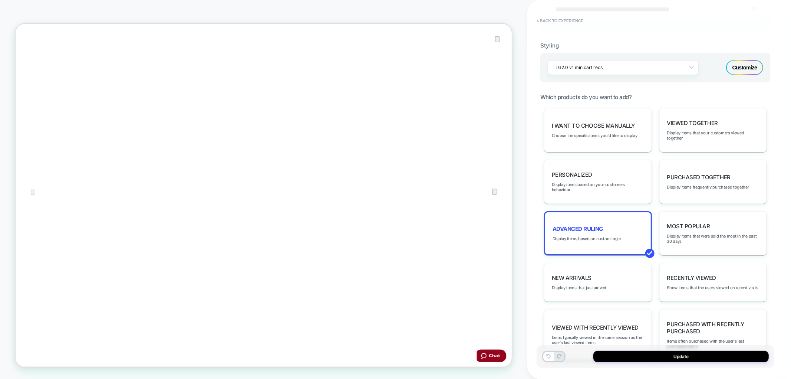
drag, startPoint x: 64, startPoint y: 74, endPoint x: 46, endPoint y: 79, distance: 18.7
type input "*********"
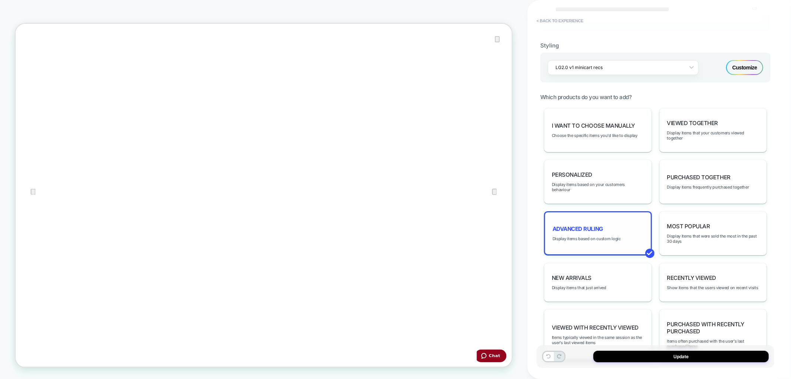
click at [569, 225] on span "Advanced Ruling" at bounding box center [577, 228] width 50 height 7
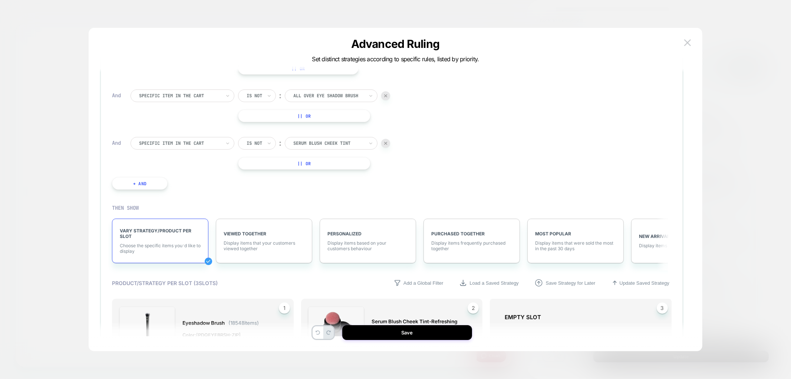
scroll to position [24, 0]
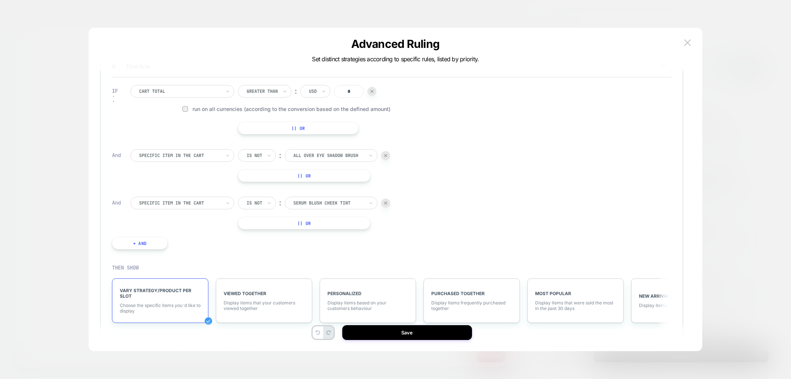
click at [156, 239] on button "+ And" at bounding box center [140, 243] width 56 height 13
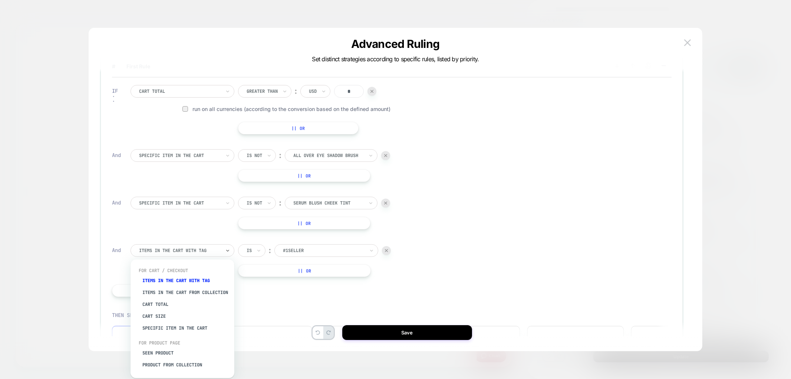
click at [221, 251] on div "Items in the cart with tag" at bounding box center [179, 250] width 83 height 8
click at [179, 331] on div "Specific item in the cart" at bounding box center [186, 328] width 96 height 12
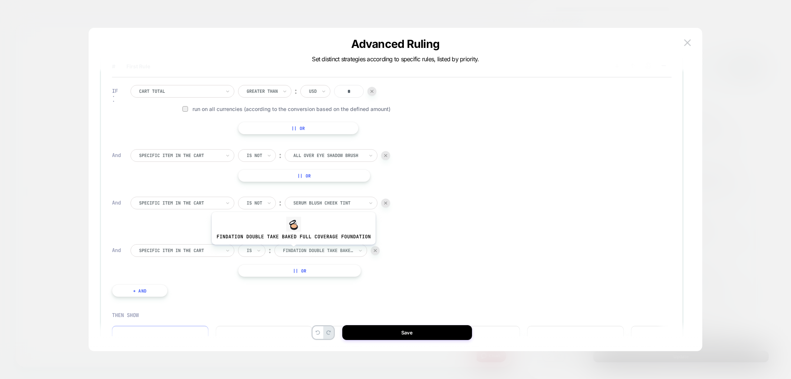
click at [292, 250] on div at bounding box center [318, 250] width 70 height 7
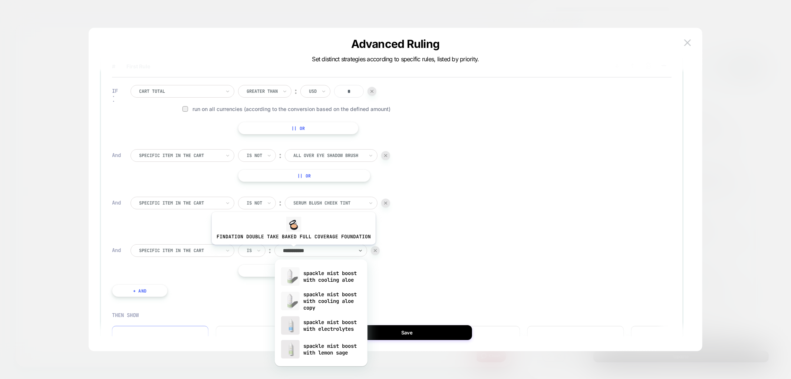
type input "**********"
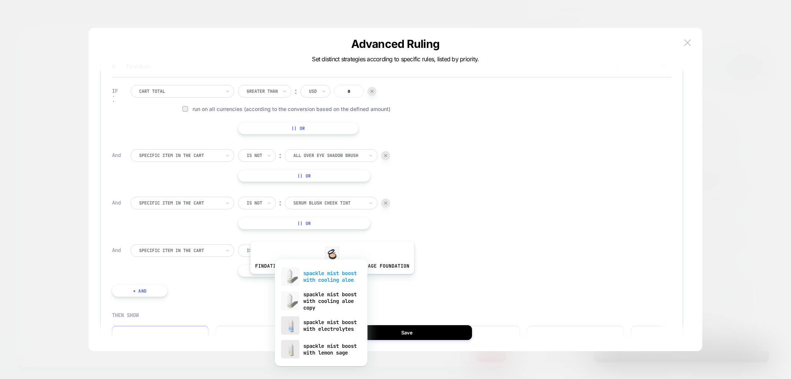
click at [330, 279] on div "spackle mist boost with cooling aloe" at bounding box center [320, 276] width 85 height 24
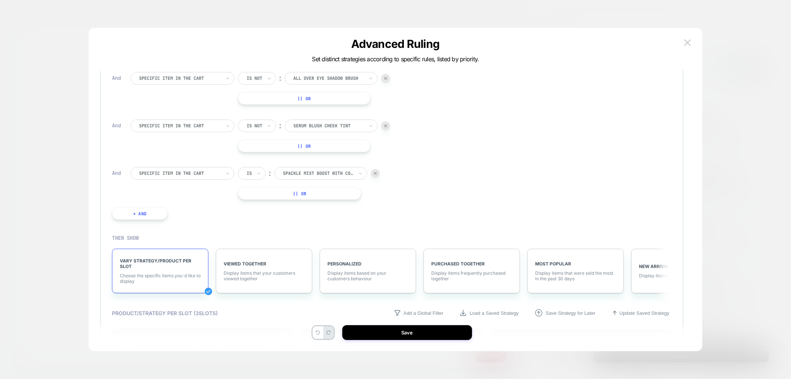
scroll to position [230, 0]
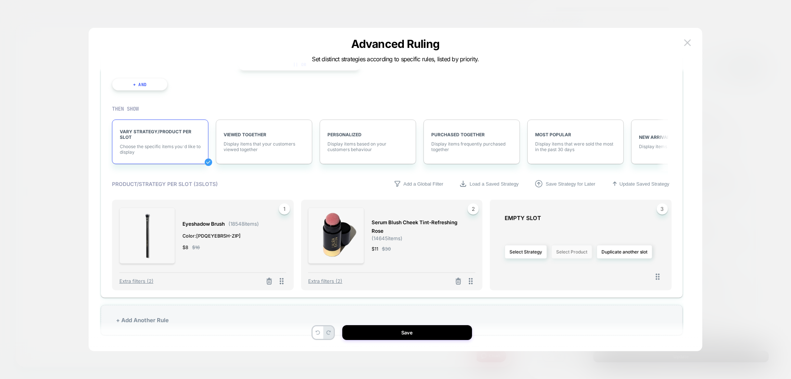
click at [569, 253] on button "Select Product" at bounding box center [571, 252] width 41 height 14
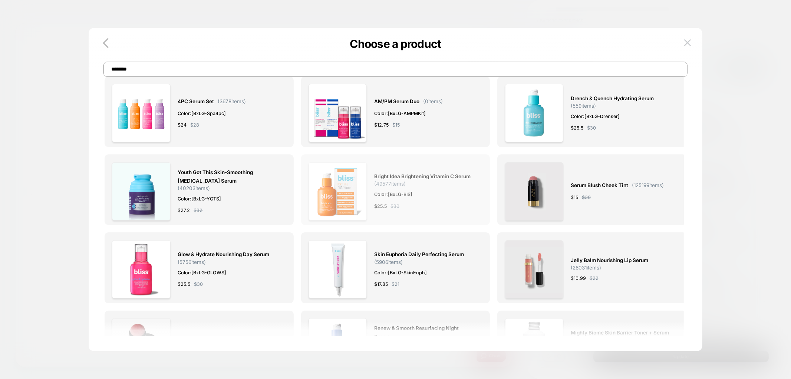
scroll to position [0, 0]
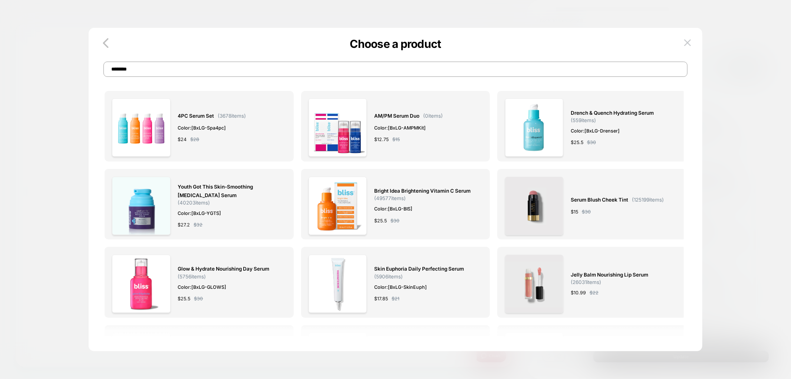
drag, startPoint x: 137, startPoint y: 70, endPoint x: 80, endPoint y: 68, distance: 57.5
click at [540, 108] on div "Choose a product ******** 4PC Serum Set ( 3678 items) Color: [BxLG-Spa4pc] $ 24…" at bounding box center [655, 234] width 230 height 252
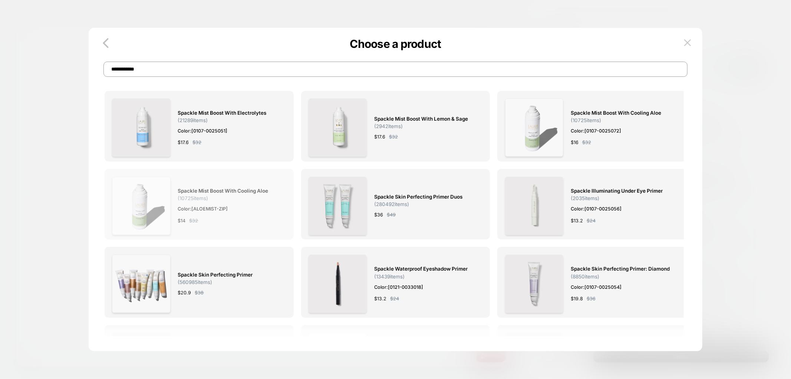
type input "**********"
click at [215, 207] on span "Color: [ALOEMIST-ZIP]" at bounding box center [228, 209] width 101 height 8
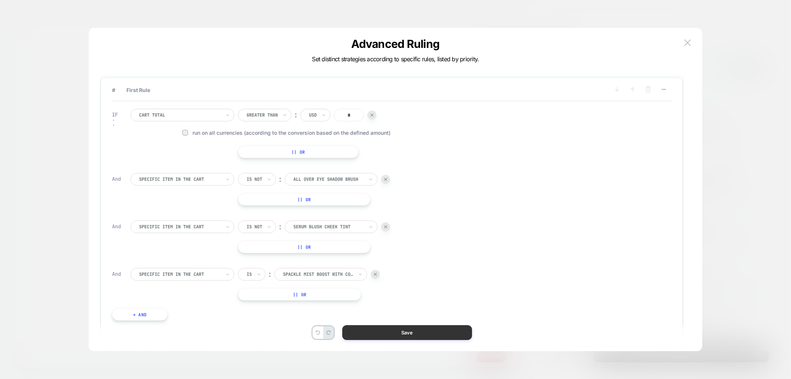
click at [390, 330] on button "Save" at bounding box center [407, 332] width 130 height 15
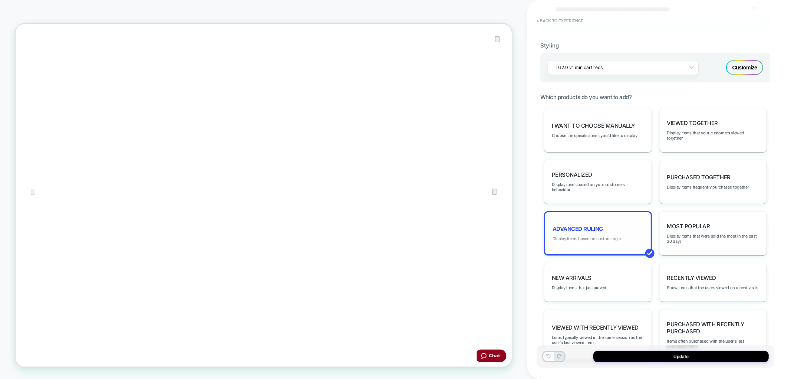
click at [599, 236] on span "Display items based on custom logic" at bounding box center [586, 238] width 68 height 5
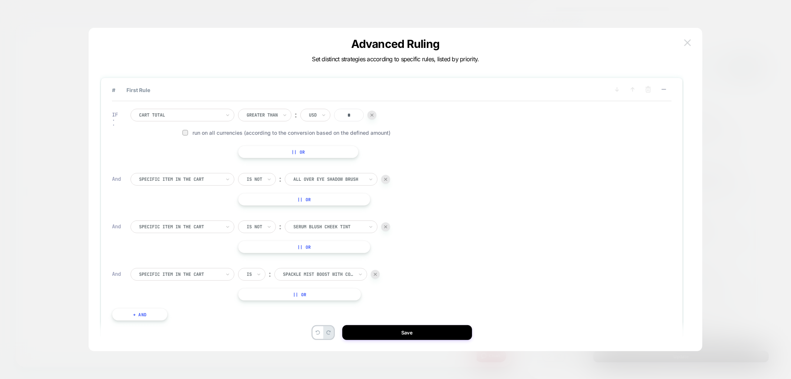
click at [690, 40] on img at bounding box center [687, 42] width 7 height 6
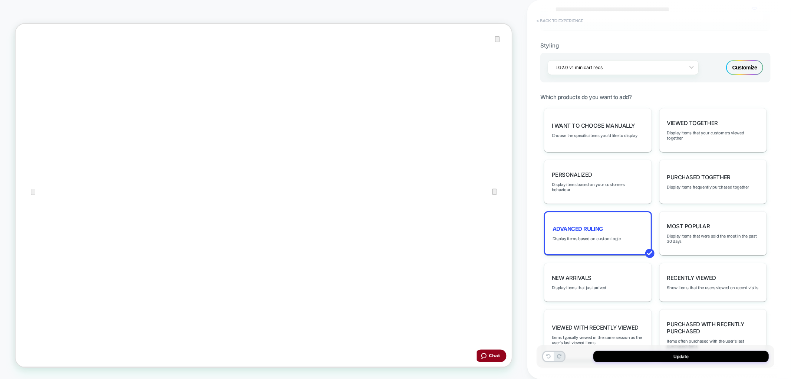
click at [560, 19] on button "< Back to experience" at bounding box center [560, 21] width 54 height 12
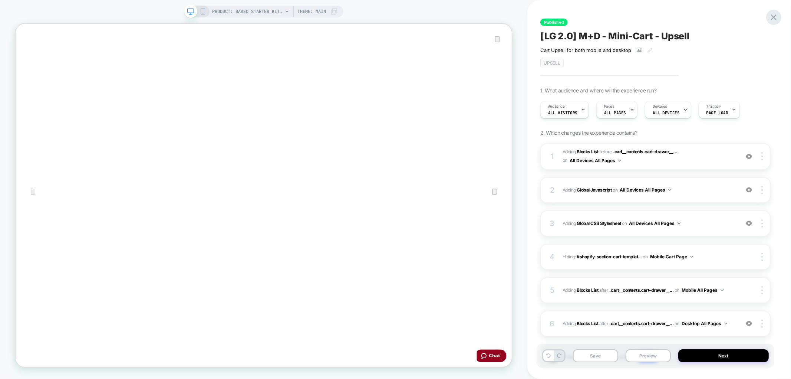
click at [773, 20] on icon at bounding box center [774, 17] width 10 height 10
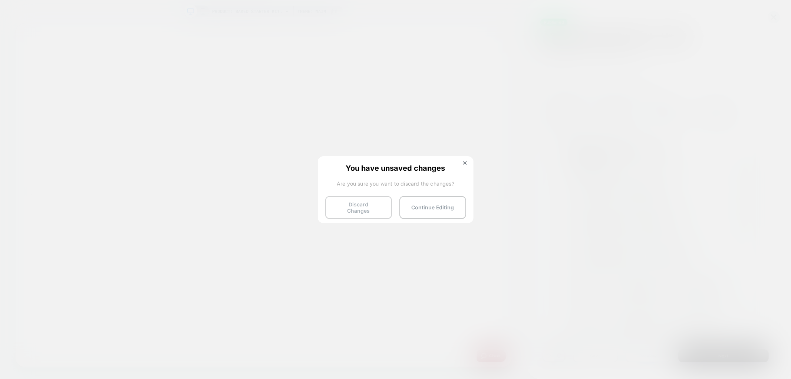
click at [360, 207] on button "Discard Changes" at bounding box center [358, 207] width 67 height 23
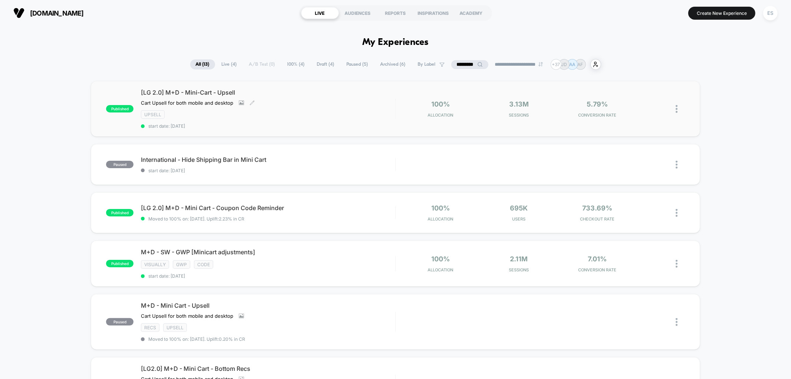
click at [189, 95] on span "[LG 2.0] M+D - Mini-Cart - Upsell" at bounding box center [268, 92] width 254 height 7
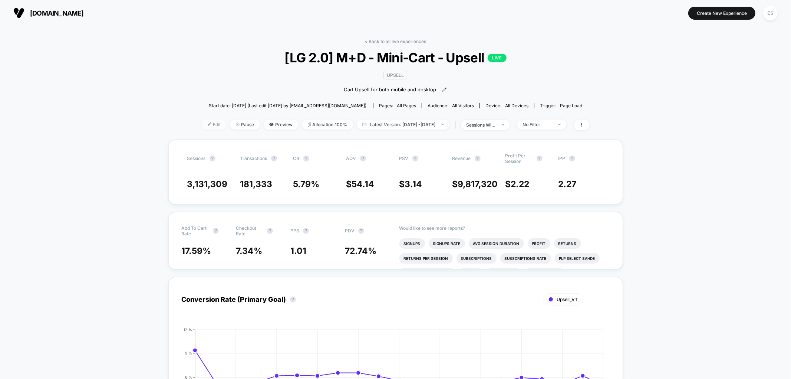
click at [202, 122] on span "Edit" at bounding box center [214, 124] width 24 height 10
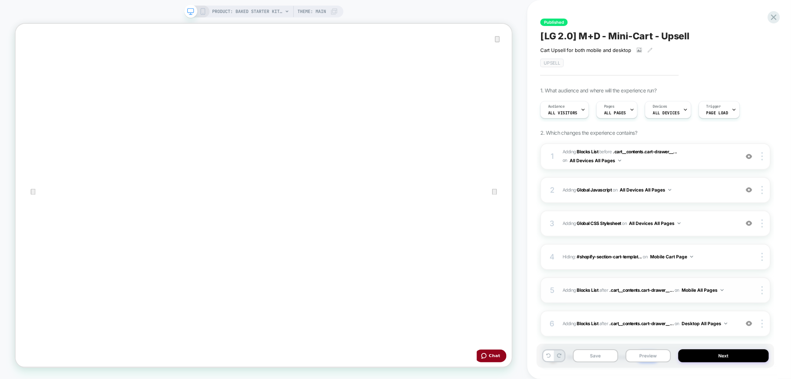
scroll to position [46, 0]
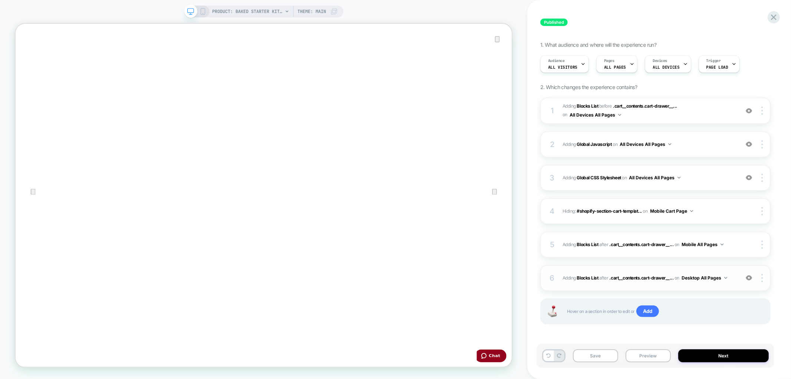
click at [554, 276] on div "6" at bounding box center [551, 277] width 7 height 13
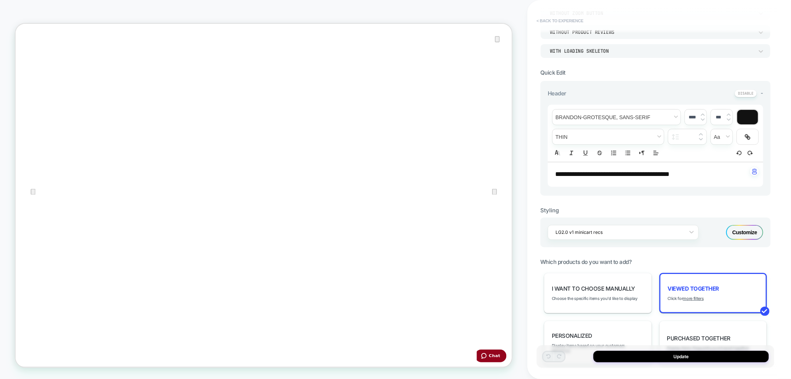
scroll to position [41, 0]
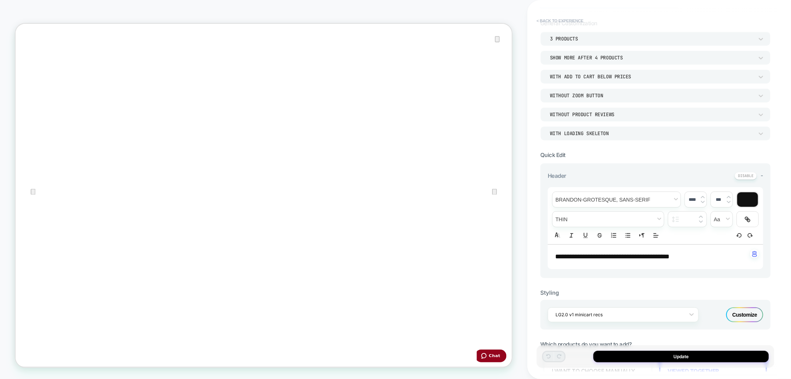
click at [549, 22] on button "< Back to experience" at bounding box center [560, 21] width 54 height 12
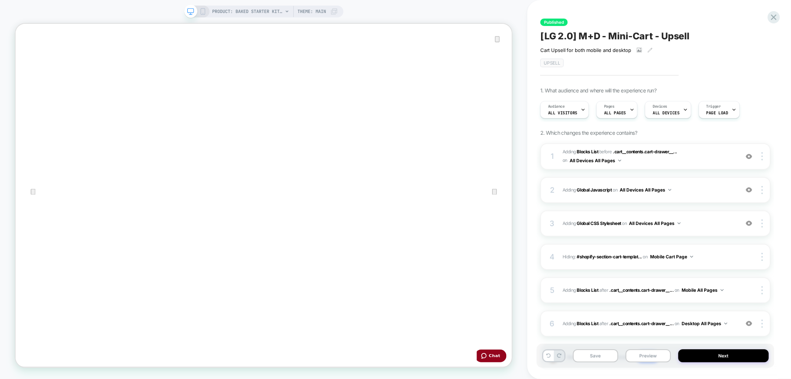
drag, startPoint x: 578, startPoint y: 36, endPoint x: 686, endPoint y: 39, distance: 107.6
click at [686, 39] on span "[LG 2.0] M+D - Mini-Cart - Upsell" at bounding box center [614, 35] width 149 height 11
drag, startPoint x: 692, startPoint y: 37, endPoint x: 538, endPoint y: 43, distance: 154.0
click at [538, 43] on div "**********" at bounding box center [656, 189] width 238 height 364
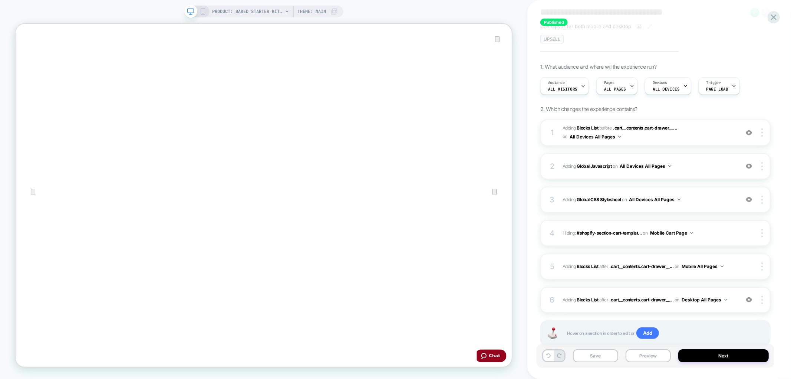
scroll to position [46, 0]
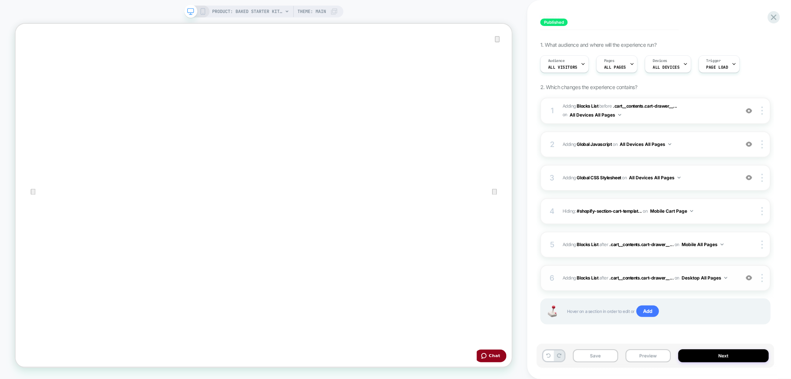
click at [551, 273] on div "6" at bounding box center [551, 277] width 7 height 13
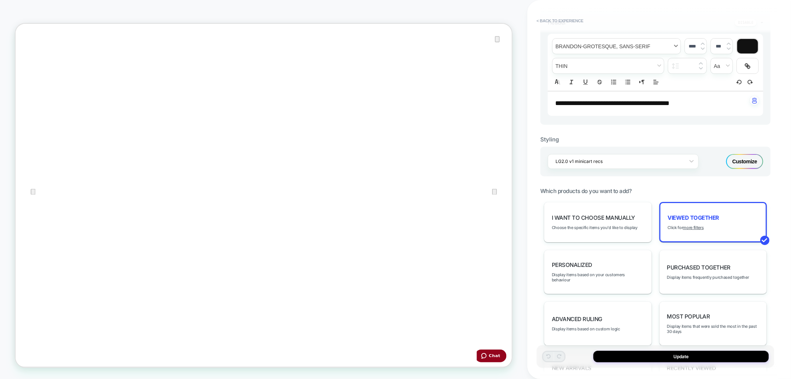
scroll to position [206, 0]
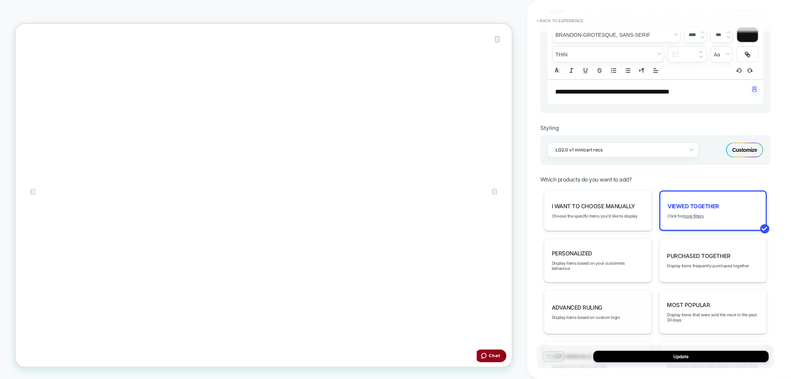
click at [579, 294] on div "Advanced Ruling Display items based on custom logic" at bounding box center [598, 312] width 108 height 44
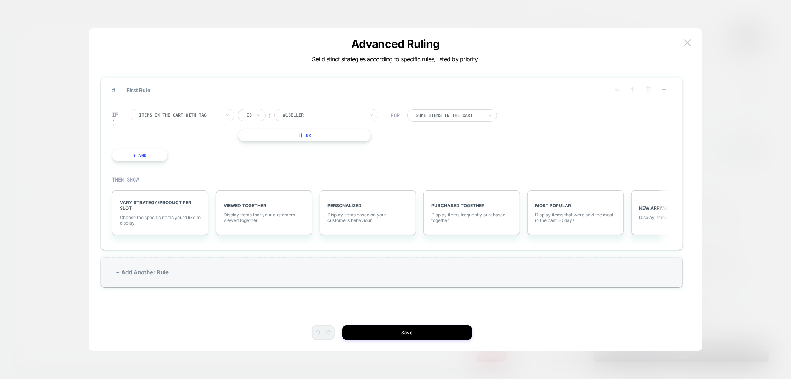
click at [137, 153] on button "+ And" at bounding box center [140, 155] width 56 height 13
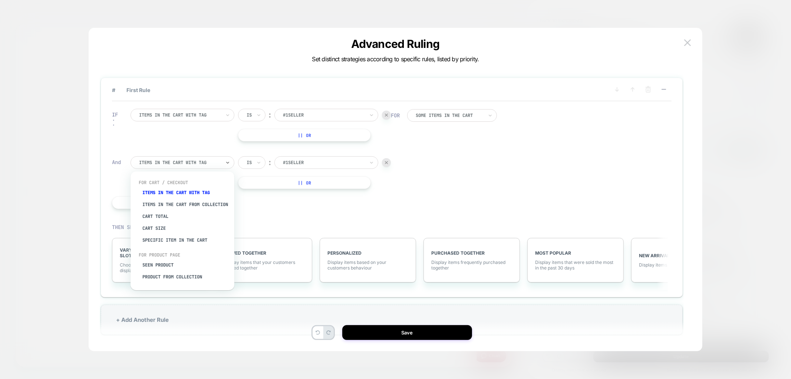
click at [145, 163] on div at bounding box center [180, 162] width 82 height 7
click at [159, 241] on div "Specific item in the cart" at bounding box center [186, 240] width 96 height 12
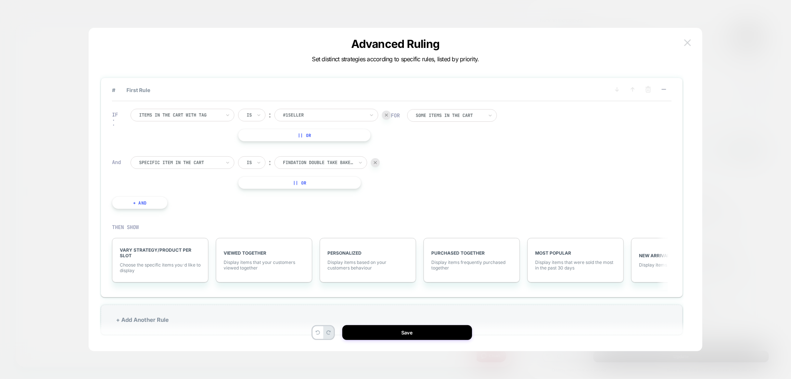
click at [685, 47] on button at bounding box center [687, 42] width 11 height 11
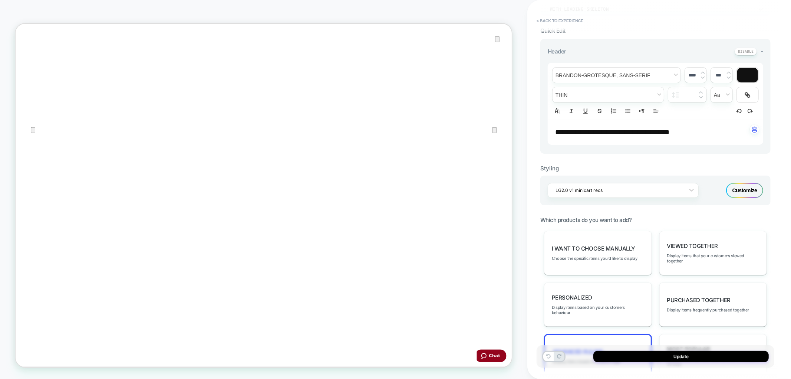
scroll to position [123, 0]
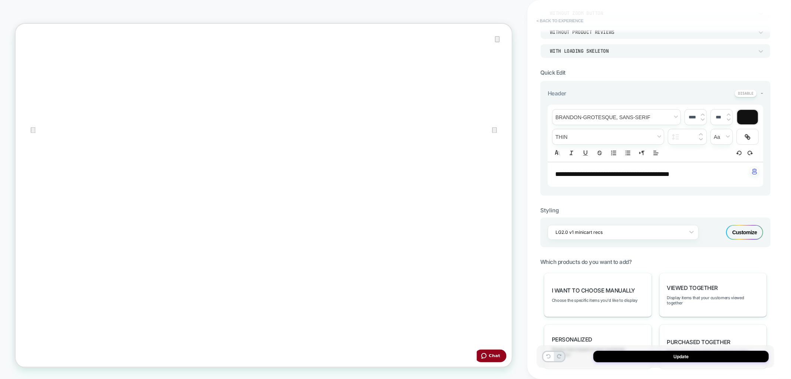
click at [559, 23] on button "< Back to experience" at bounding box center [560, 21] width 54 height 12
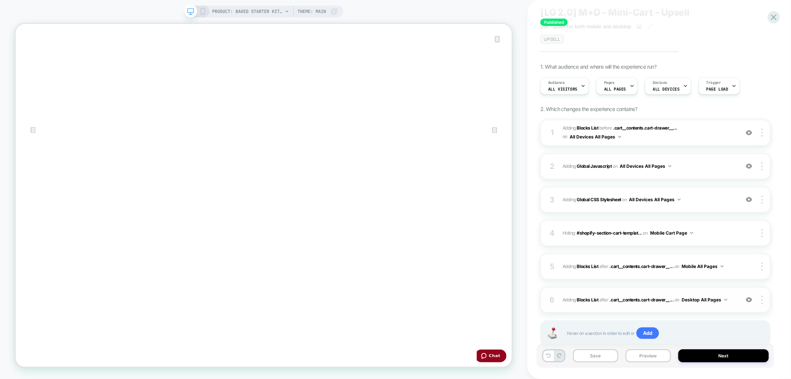
scroll to position [46, 0]
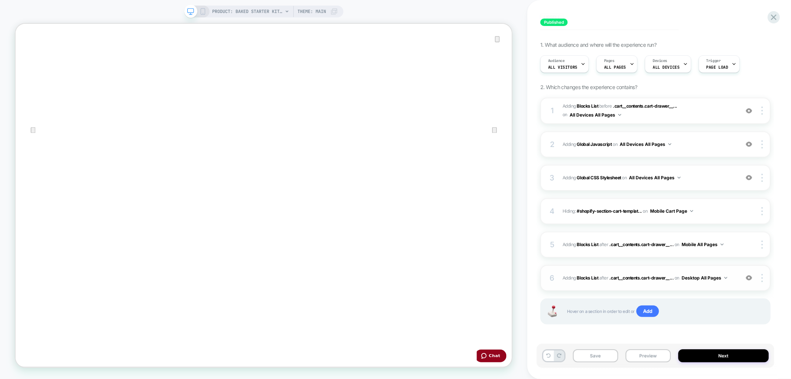
click at [549, 275] on div "6" at bounding box center [551, 277] width 7 height 13
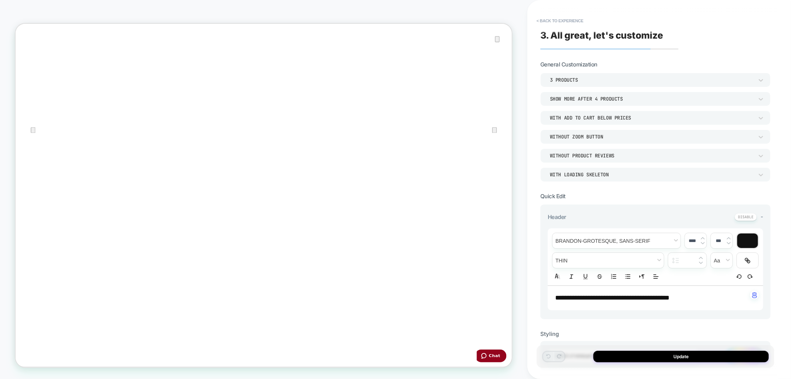
scroll to position [206, 0]
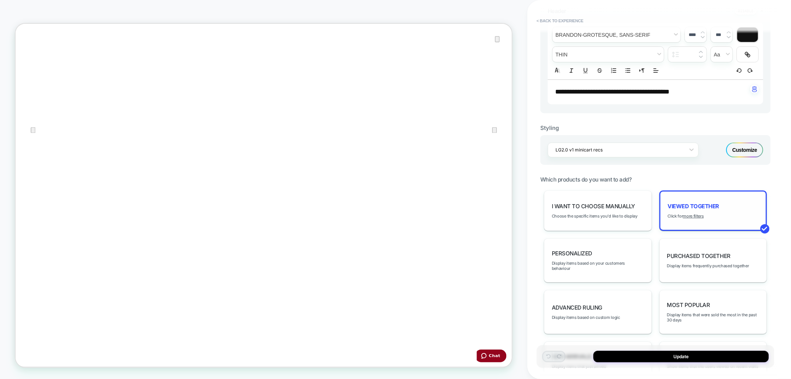
click at [682, 202] on span "Viewed Together" at bounding box center [694, 205] width 52 height 7
click at [694, 206] on span "Viewed Together" at bounding box center [694, 205] width 52 height 7
click at [684, 204] on span "Viewed Together" at bounding box center [694, 205] width 52 height 7
click at [689, 213] on u "more filters" at bounding box center [693, 215] width 21 height 5
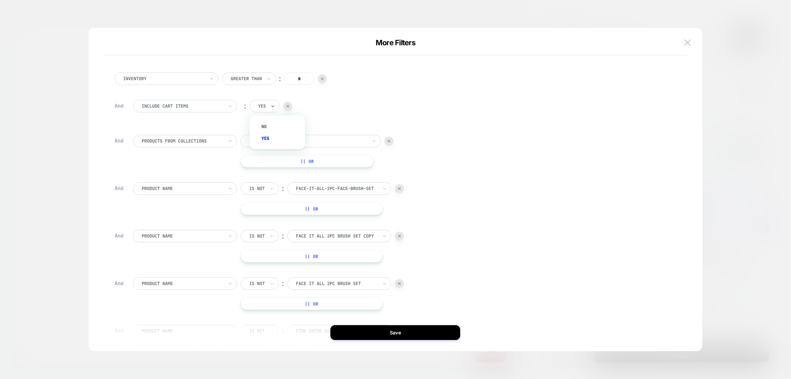
click at [268, 108] on div "yes" at bounding box center [265, 106] width 30 height 13
click at [265, 129] on div "no" at bounding box center [281, 127] width 48 height 12
click at [372, 332] on button "Save" at bounding box center [395, 332] width 130 height 15
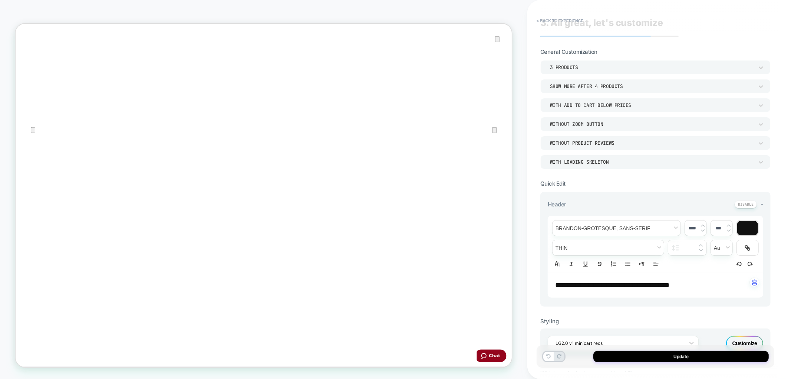
scroll to position [0, 0]
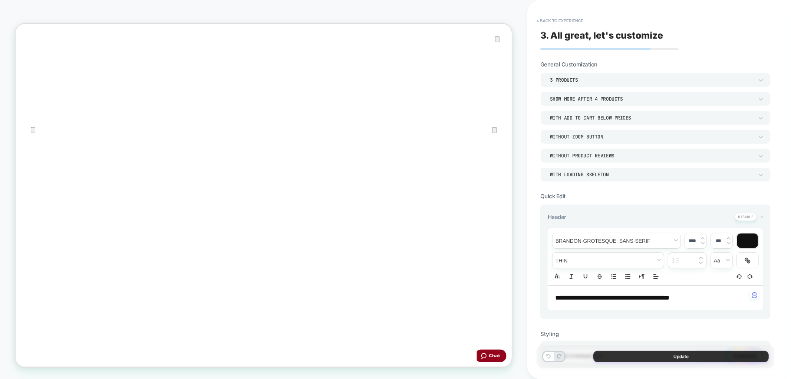
click at [636, 358] on button "Update" at bounding box center [680, 355] width 175 height 11
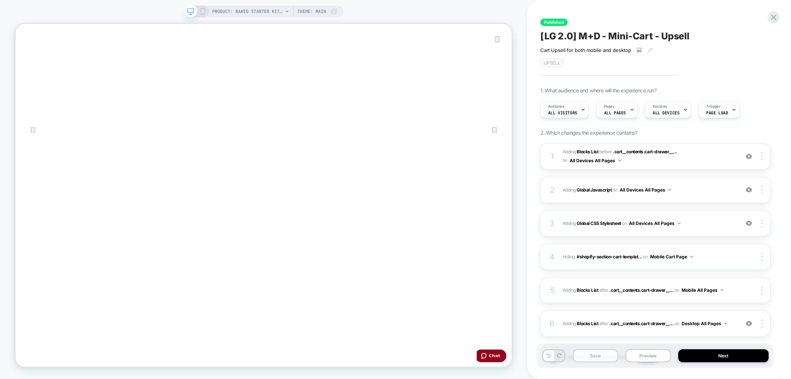
click at [590, 356] on button "Save" at bounding box center [595, 355] width 45 height 13
click at [686, 9] on button "Publish" at bounding box center [697, 8] width 25 height 8
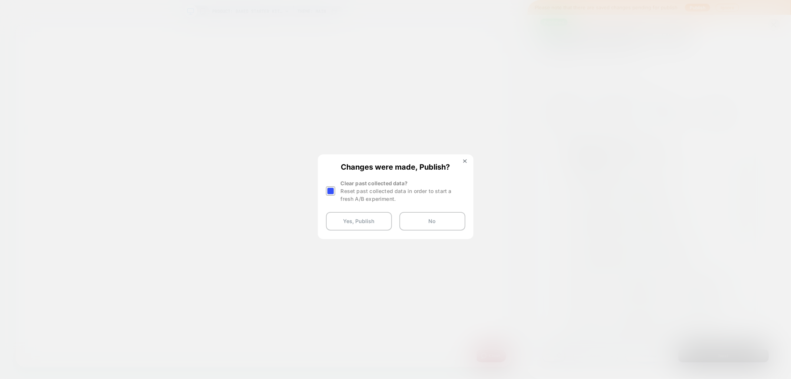
click at [327, 192] on div at bounding box center [330, 190] width 9 height 9
click at [361, 218] on button "Yes, Publish" at bounding box center [359, 221] width 66 height 19
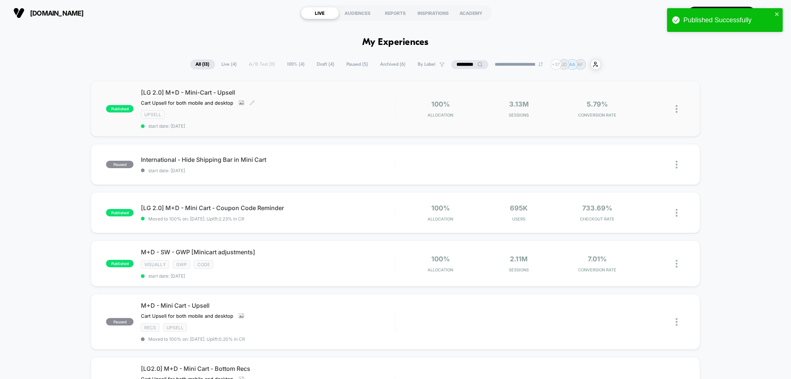
click at [199, 90] on span "[LG 2.0] M+D - Mini-Cart - Upsell" at bounding box center [268, 92] width 254 height 7
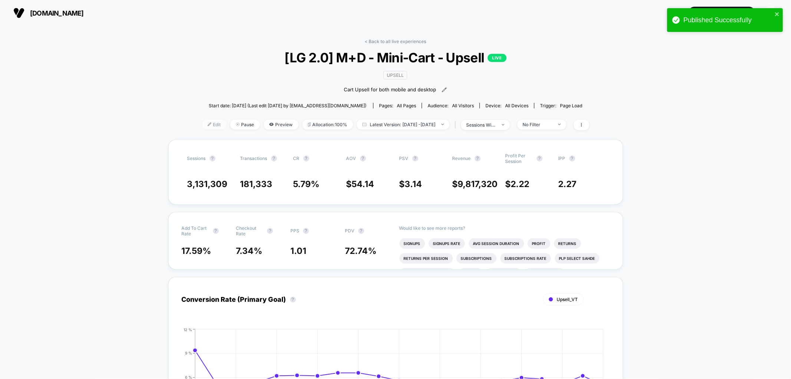
click at [210, 119] on span "Edit" at bounding box center [214, 124] width 24 height 10
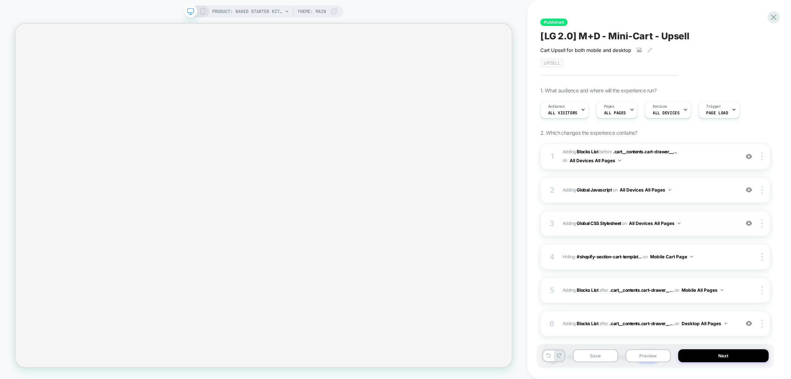
scroll to position [46, 0]
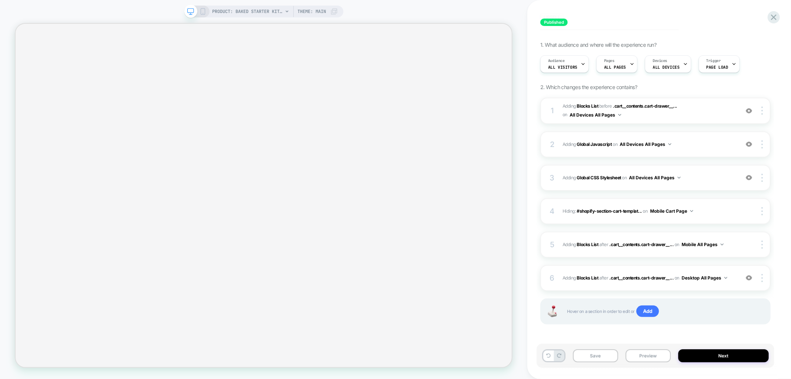
click at [550, 273] on div "6" at bounding box center [551, 277] width 7 height 13
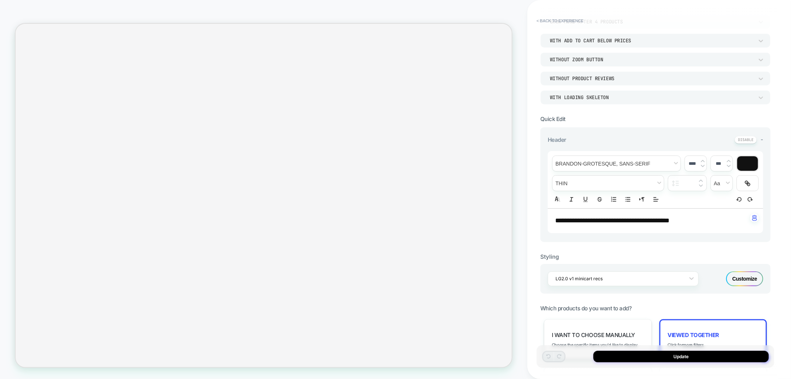
scroll to position [0, 0]
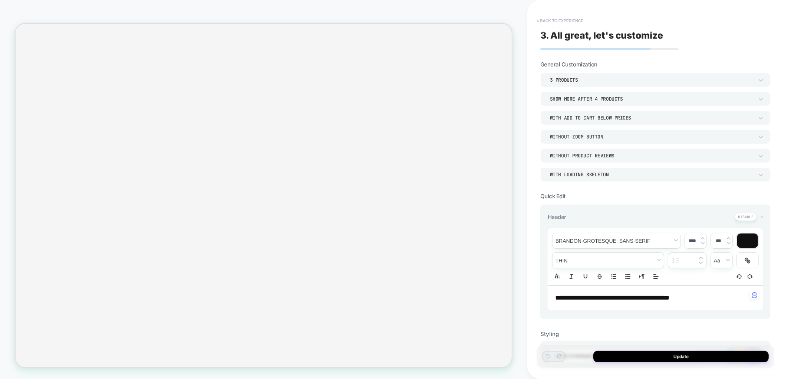
click at [548, 22] on button "< Back to experience" at bounding box center [560, 21] width 54 height 12
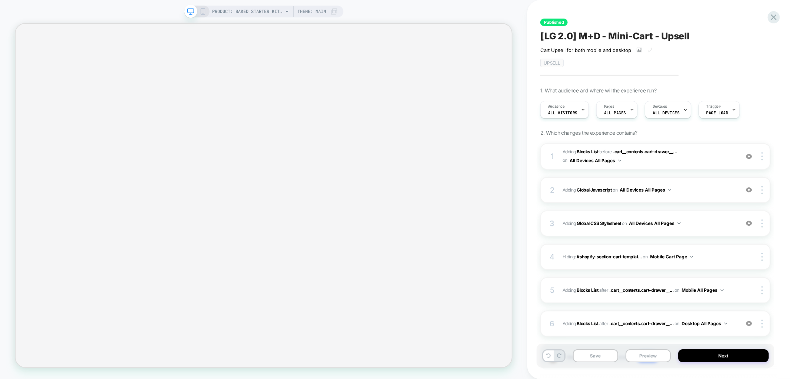
click at [201, 12] on icon at bounding box center [202, 11] width 7 height 7
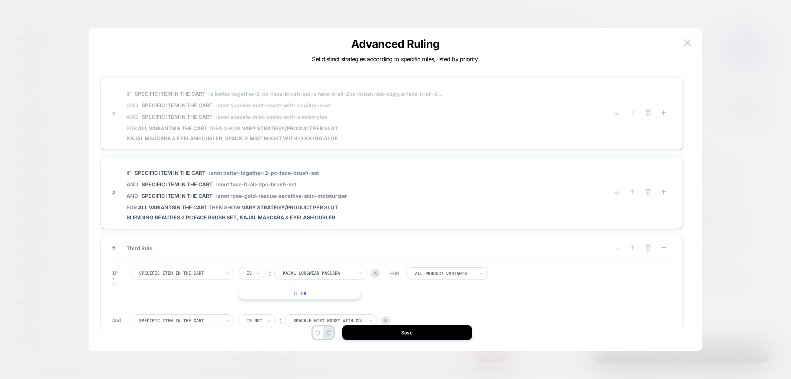
click at [156, 94] on span "Specific item in the cart" at bounding box center [170, 93] width 71 height 6
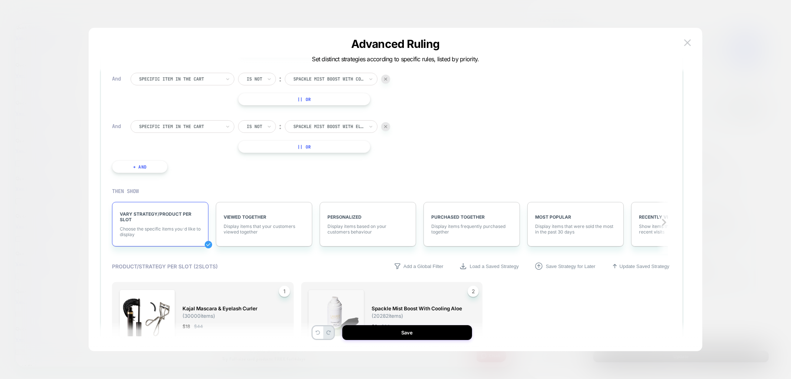
scroll to position [366, 0]
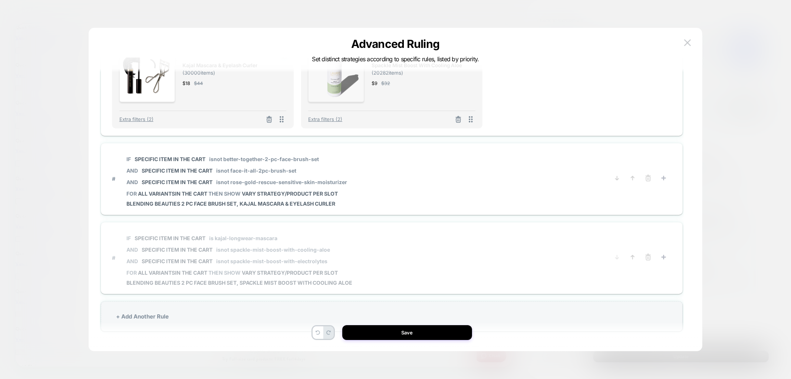
click at [231, 239] on span "is kajal-longwear-mascara" at bounding box center [243, 238] width 68 height 6
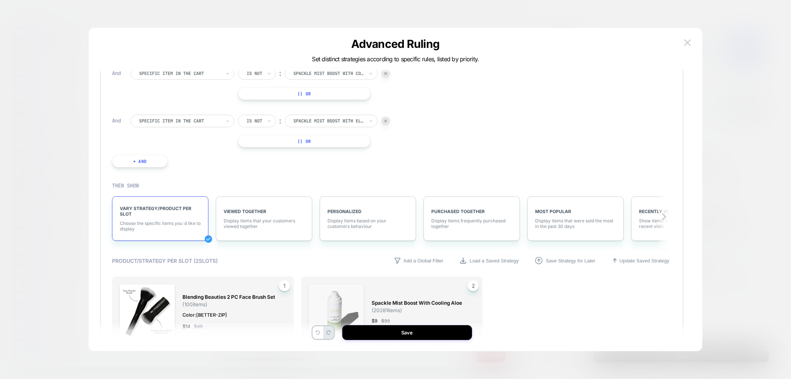
scroll to position [327, 0]
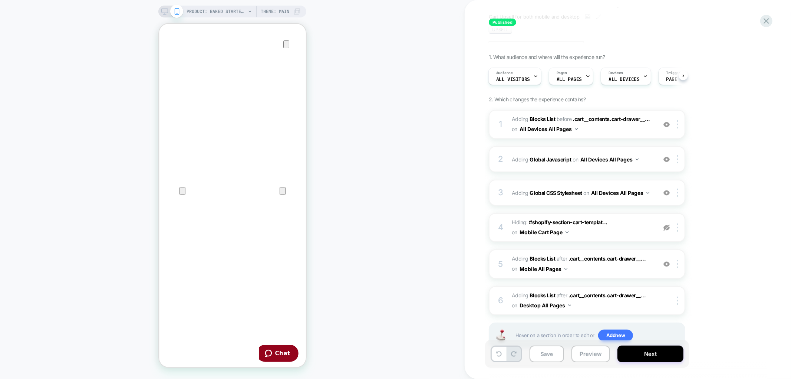
scroll to position [55, 0]
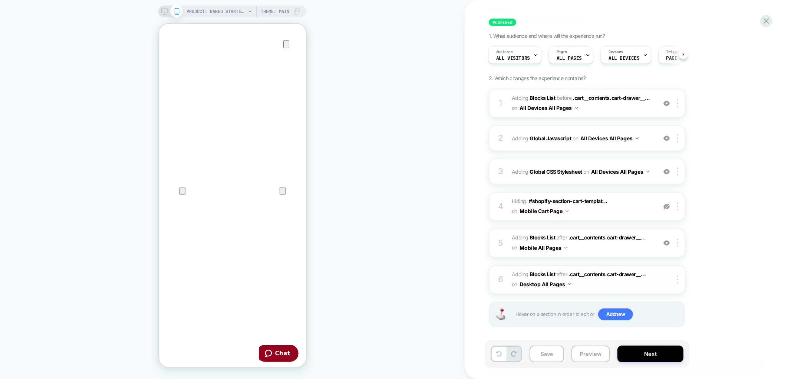
click at [502, 275] on div "6" at bounding box center [500, 279] width 7 height 15
click at [500, 246] on div "5" at bounding box center [500, 242] width 7 height 15
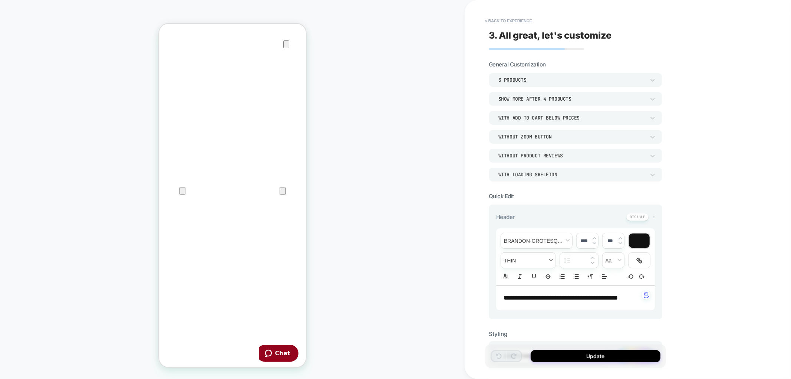
scroll to position [165, 0]
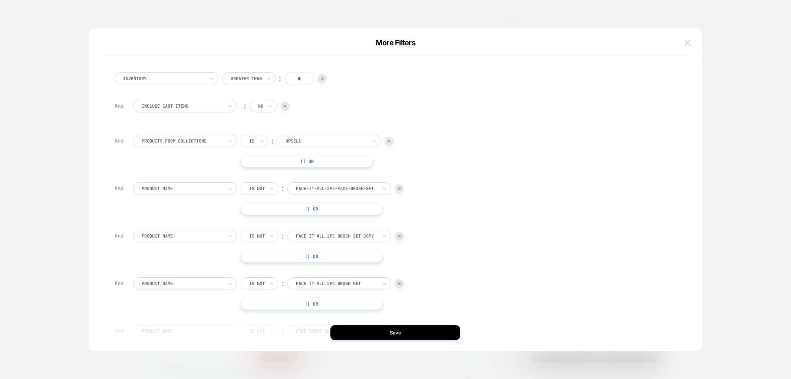
click at [684, 41] on img at bounding box center [687, 42] width 7 height 6
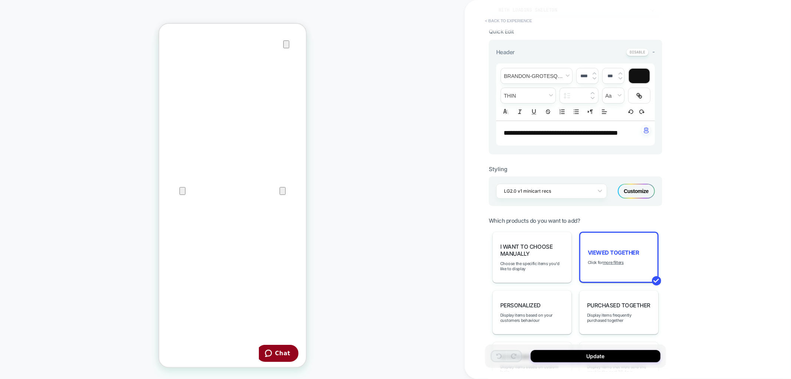
click at [496, 20] on button "< Back to experience" at bounding box center [508, 21] width 54 height 12
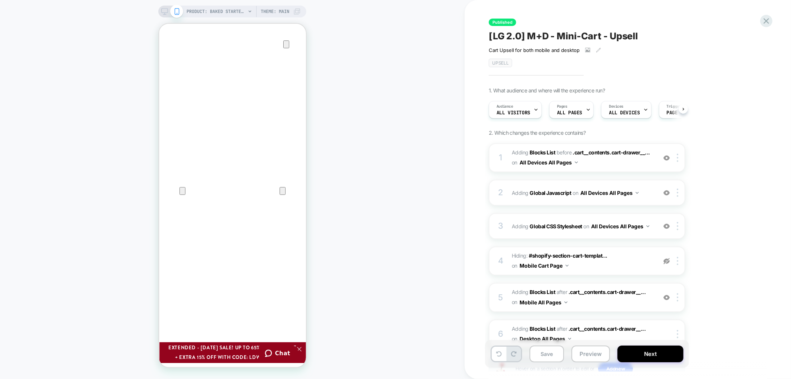
scroll to position [0, 0]
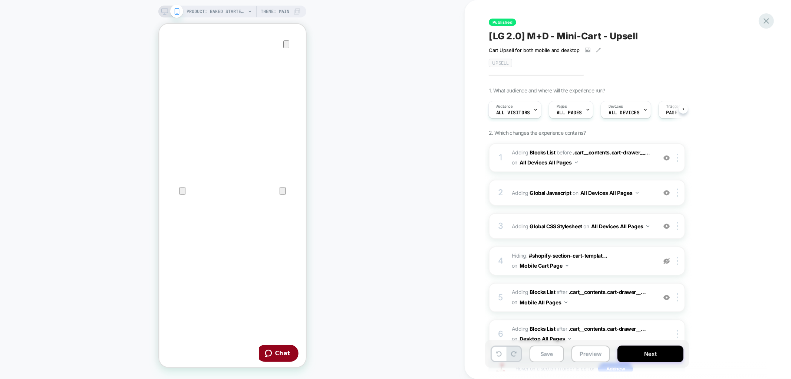
click at [763, 17] on icon at bounding box center [766, 21] width 10 height 10
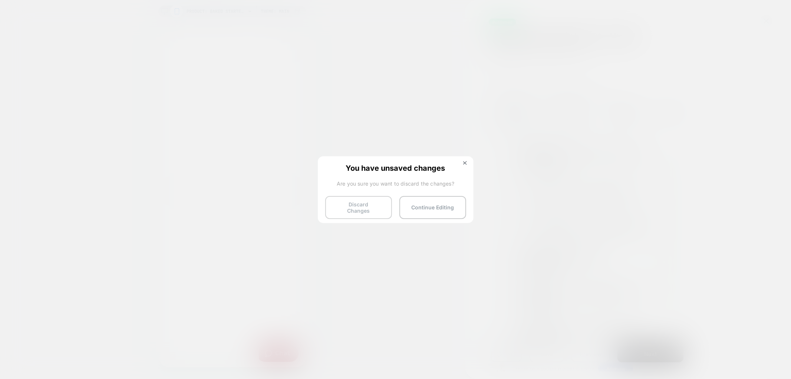
click at [0, 0] on button "Discard Changes" at bounding box center [0, 0] width 0 height 0
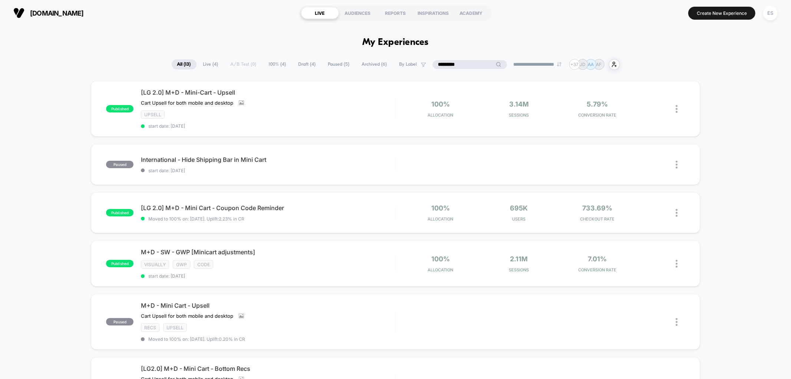
click at [455, 63] on input "*********" at bounding box center [470, 64] width 74 height 9
drag, startPoint x: 454, startPoint y: 64, endPoint x: 410, endPoint y: 65, distance: 44.1
click at [410, 65] on div "**********" at bounding box center [396, 64] width 448 height 11
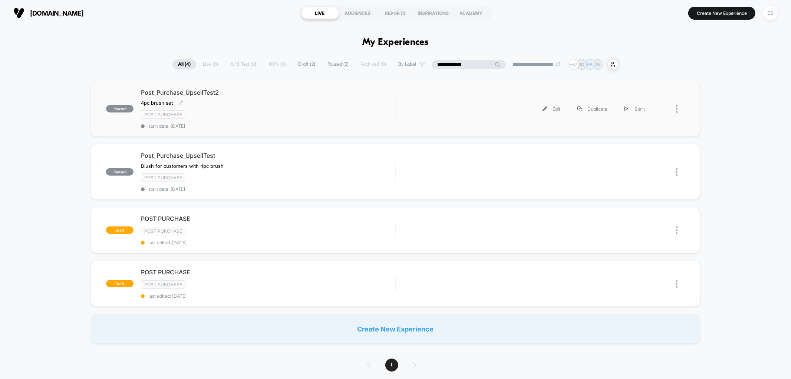
type input "**********"
click at [154, 93] on span "Post_Purchase_UpsellTest2" at bounding box center [268, 92] width 254 height 7
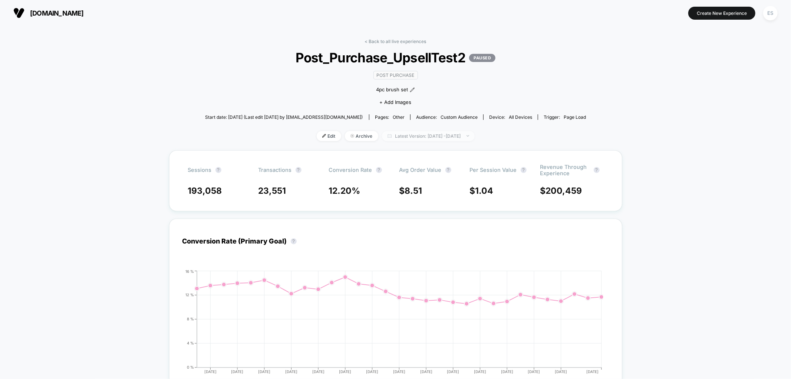
click at [409, 136] on span "Latest Version: Jul 8, 2025 - Aug 28, 2025" at bounding box center [428, 136] width 93 height 10
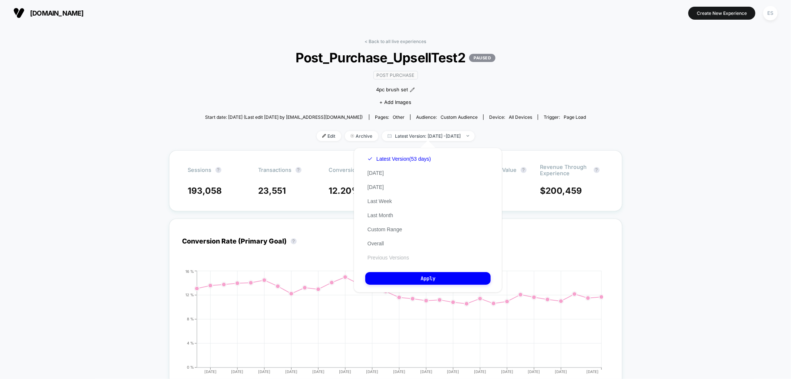
click at [382, 258] on button "Previous Versions" at bounding box center [388, 257] width 46 height 7
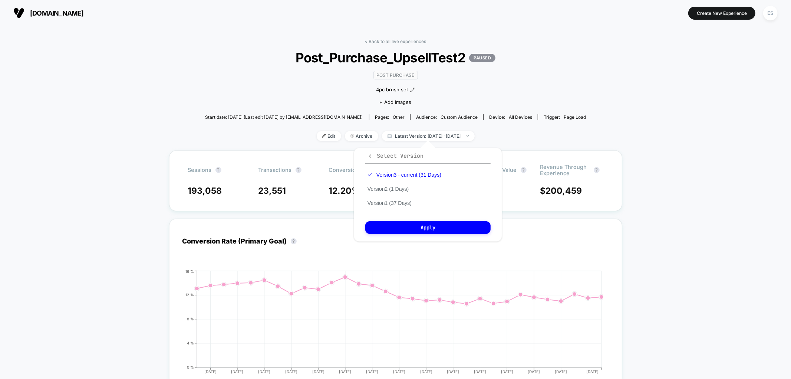
click at [369, 156] on icon "button" at bounding box center [370, 156] width 6 height 6
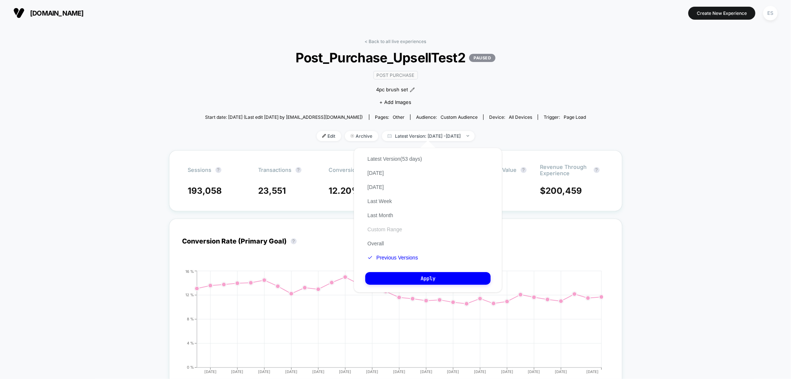
click at [382, 227] on button "Custom Range" at bounding box center [384, 229] width 39 height 7
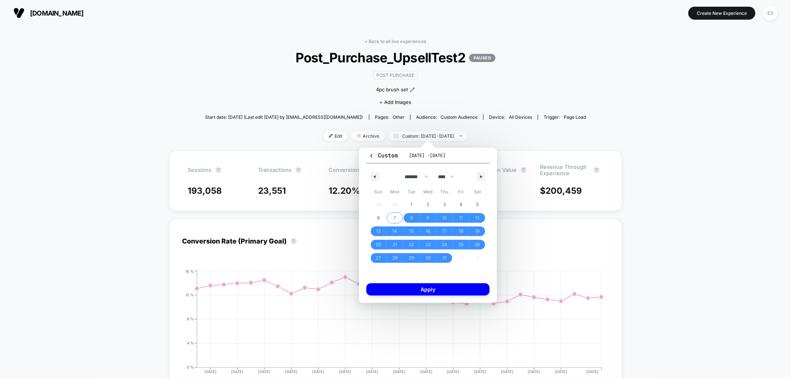
click at [395, 217] on span "7" at bounding box center [394, 217] width 3 height 13
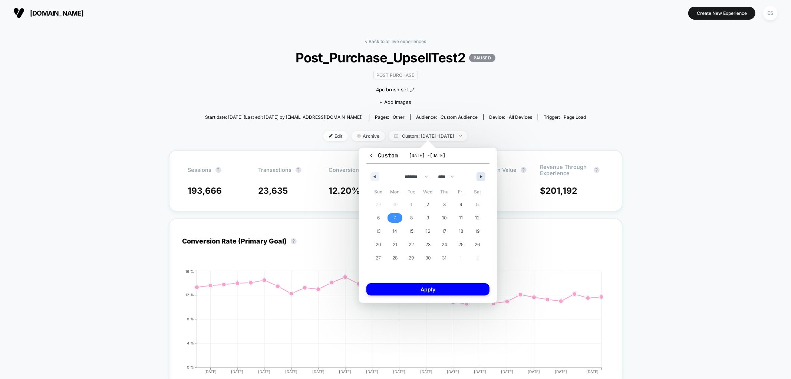
click at [478, 176] on button "button" at bounding box center [480, 176] width 9 height 9
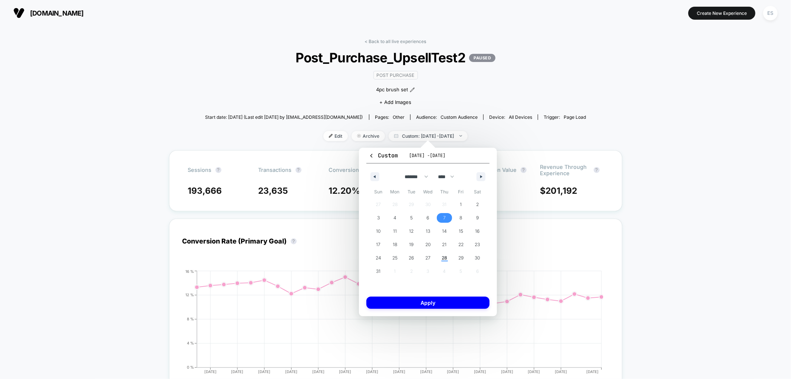
click at [443, 213] on span "7" at bounding box center [444, 217] width 3 height 13
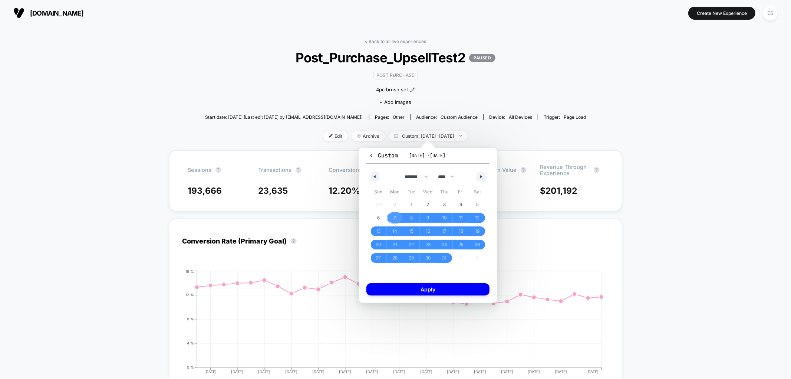
click at [395, 214] on span "7" at bounding box center [394, 217] width 3 height 13
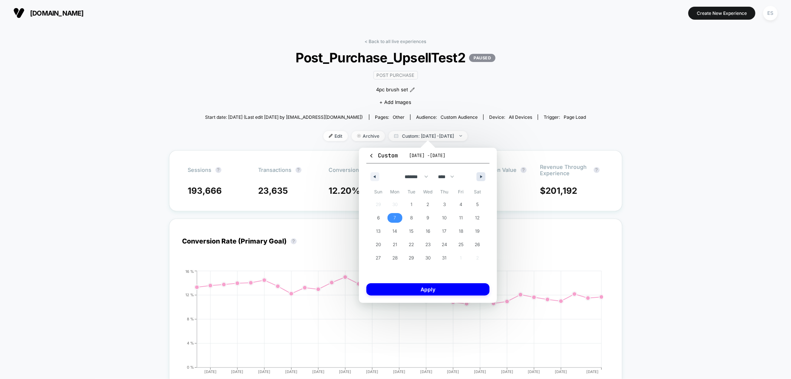
click at [480, 177] on icon "button" at bounding box center [482, 176] width 4 height 3
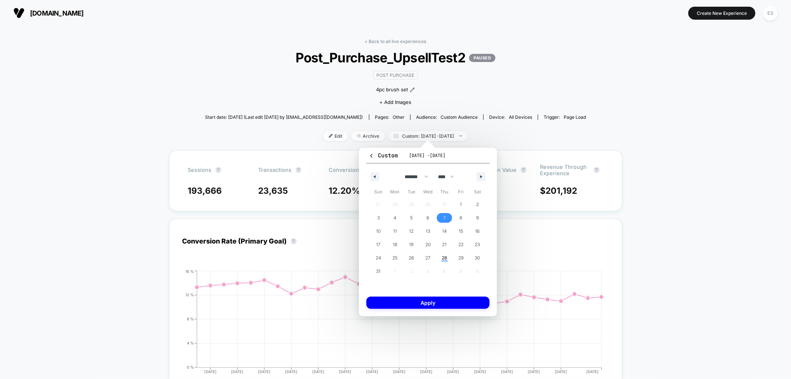
click at [442, 219] on span "7" at bounding box center [444, 218] width 17 height 10
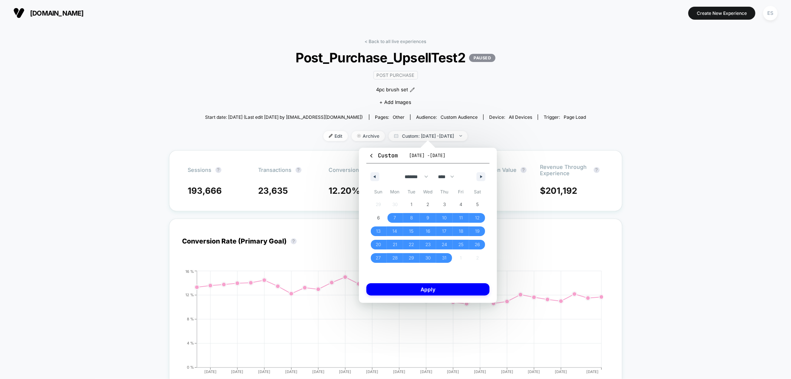
click at [456, 159] on button "Custom Jul 8, 2025 - Aug 28, 2025" at bounding box center [427, 157] width 123 height 12
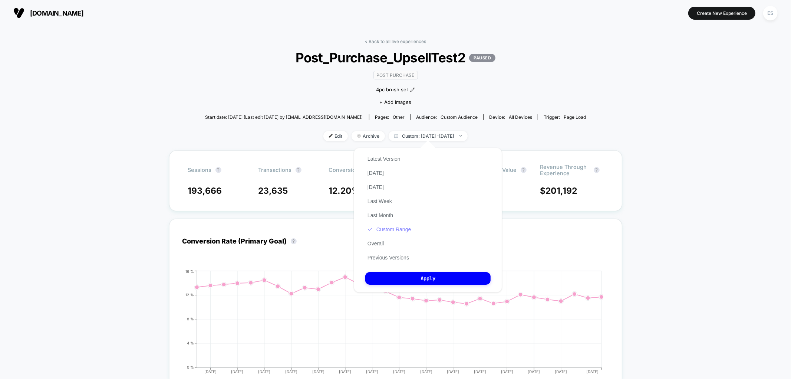
click at [398, 226] on button "Custom Range" at bounding box center [389, 229] width 48 height 7
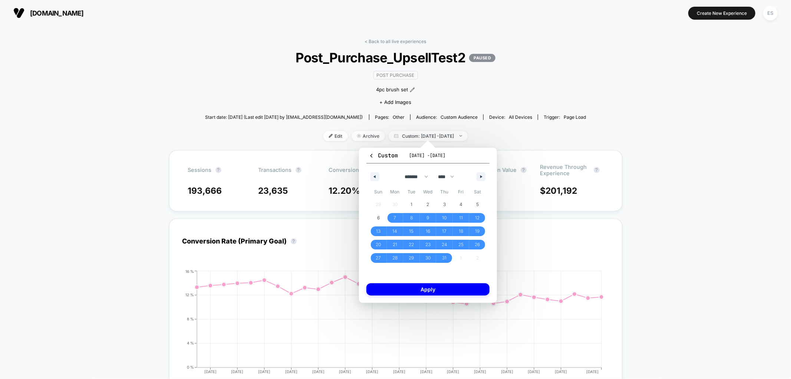
click at [417, 155] on span "Jul 8, 2025 - Aug 28, 2025" at bounding box center [427, 155] width 36 height 6
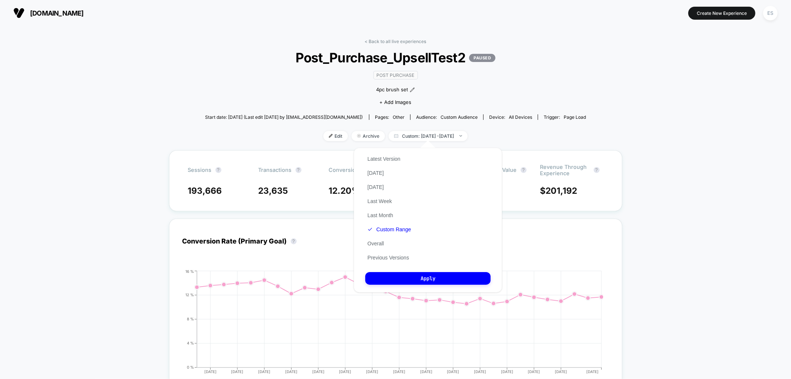
click at [393, 232] on div "Latest Version Today Yesterday Last Week Last Month Custom Range Overall Previo…" at bounding box center [389, 208] width 48 height 113
click at [393, 227] on button "Custom Range" at bounding box center [389, 229] width 48 height 7
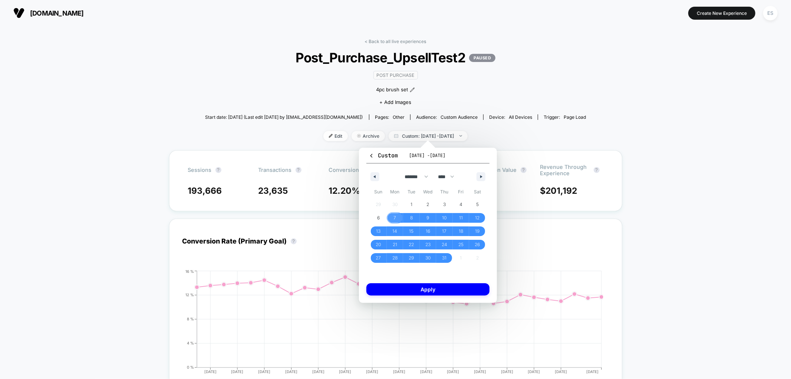
click at [391, 218] on span "7" at bounding box center [395, 218] width 17 height 10
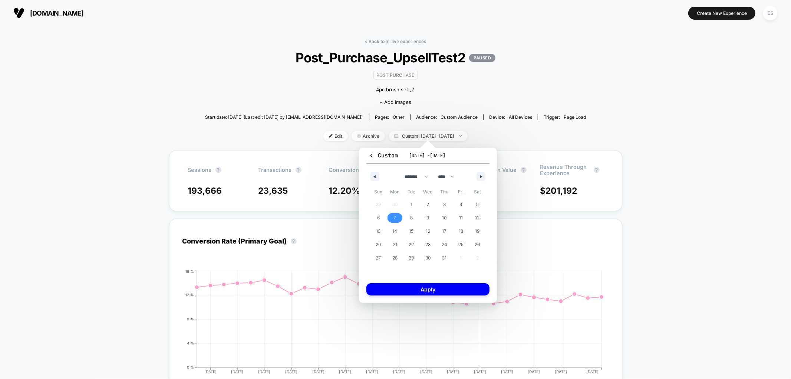
click at [392, 218] on span "7" at bounding box center [395, 218] width 17 height 10
click at [424, 158] on button "Custom Jul 8, 2025 - Aug 28, 2025" at bounding box center [427, 157] width 123 height 12
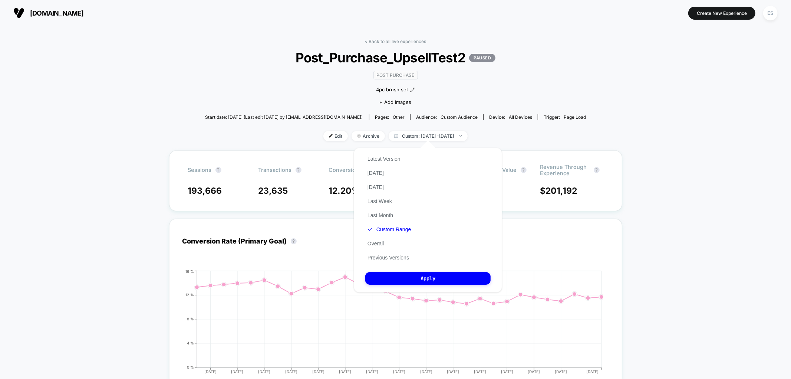
click at [422, 156] on div "Latest Version Today Yesterday Last Week Last Month Custom Range Overall Previo…" at bounding box center [428, 220] width 148 height 145
click at [392, 227] on button "Custom Range" at bounding box center [389, 229] width 48 height 7
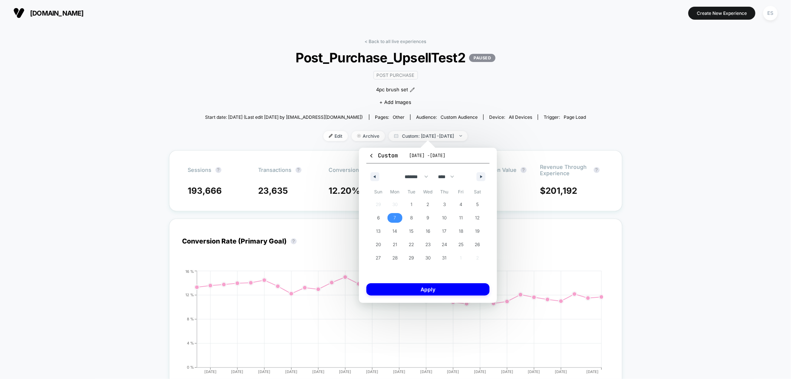
click at [399, 214] on span "7" at bounding box center [395, 218] width 17 height 10
click at [479, 176] on button "button" at bounding box center [480, 176] width 9 height 9
select select "*"
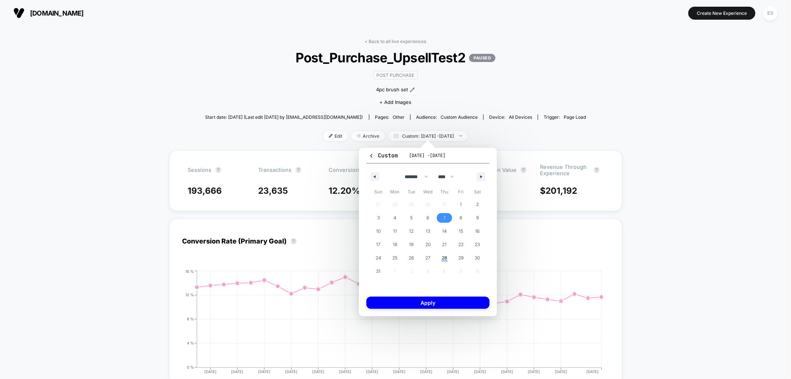
click at [447, 214] on span "7" at bounding box center [444, 218] width 17 height 10
click at [439, 302] on button "Apply" at bounding box center [427, 302] width 123 height 12
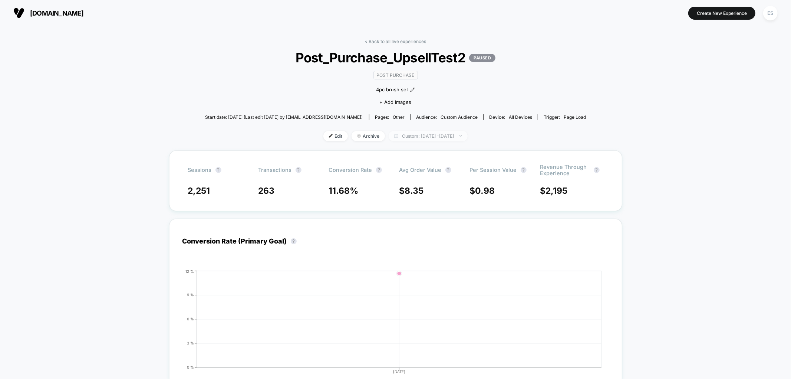
click at [439, 134] on span "Custom: Aug 7, 2025 - Aug 7, 2025" at bounding box center [428, 136] width 79 height 10
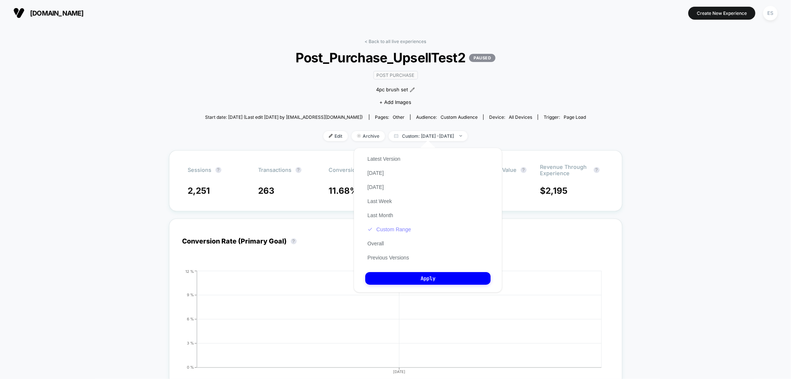
click at [379, 228] on button "Custom Range" at bounding box center [389, 229] width 48 height 7
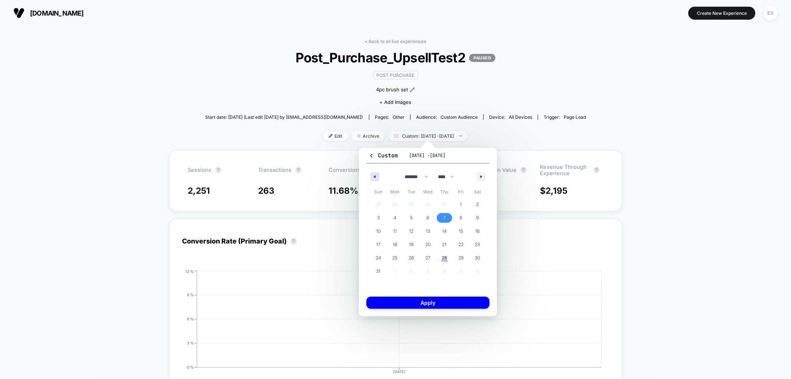
click at [376, 173] on button "button" at bounding box center [374, 176] width 9 height 9
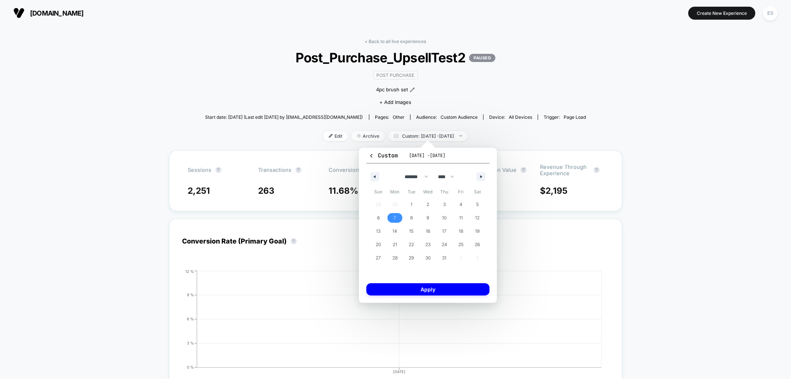
click at [397, 214] on span "7" at bounding box center [395, 218] width 17 height 10
click at [476, 175] on div "******* ******** ***** ***** *** **** **** ****** ********* ******* ******** **…" at bounding box center [427, 175] width 123 height 22
click at [479, 174] on button "button" at bounding box center [480, 176] width 9 height 9
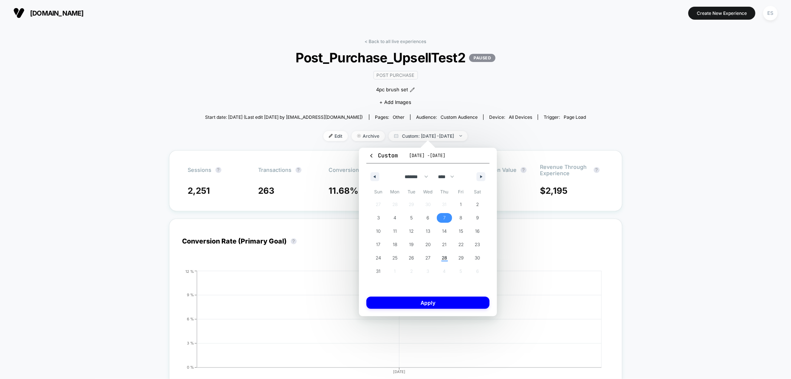
click at [446, 213] on span "7" at bounding box center [444, 218] width 17 height 10
click at [376, 176] on button "button" at bounding box center [374, 176] width 9 height 9
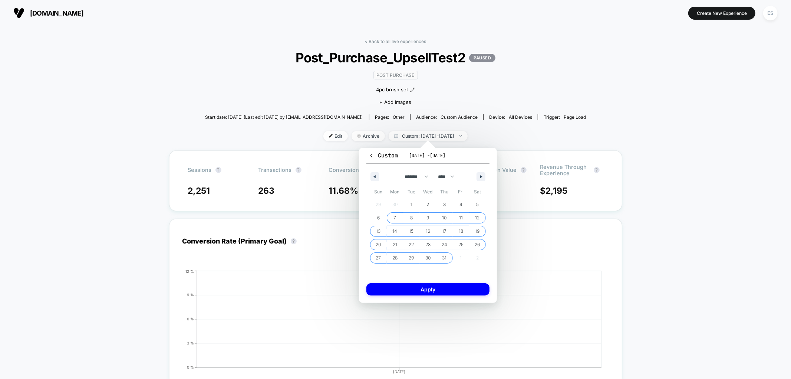
click at [393, 216] on span "7" at bounding box center [394, 217] width 3 height 13
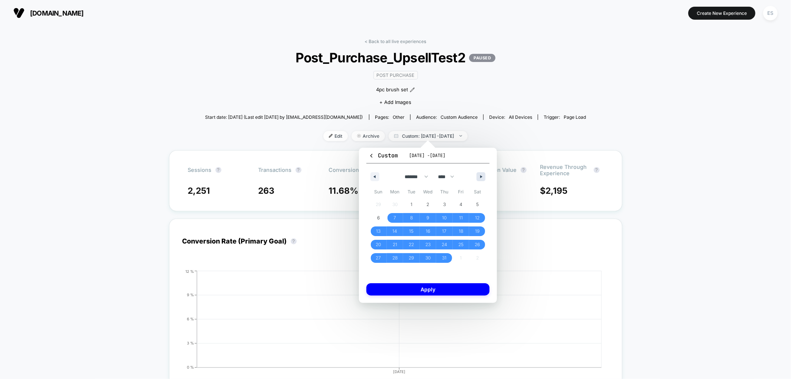
click at [478, 177] on button "button" at bounding box center [480, 176] width 9 height 9
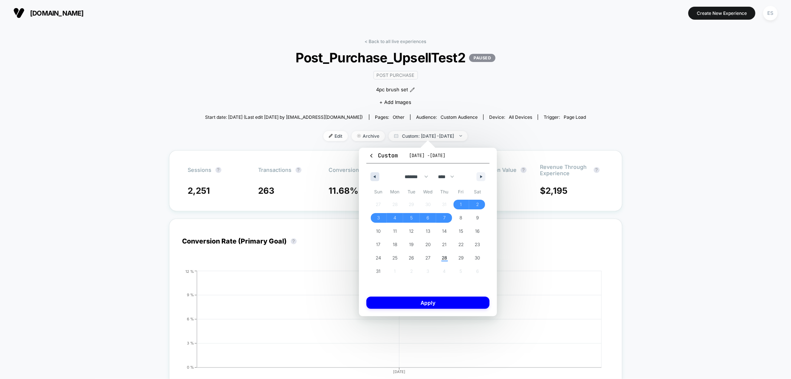
click at [374, 174] on button "button" at bounding box center [374, 176] width 9 height 9
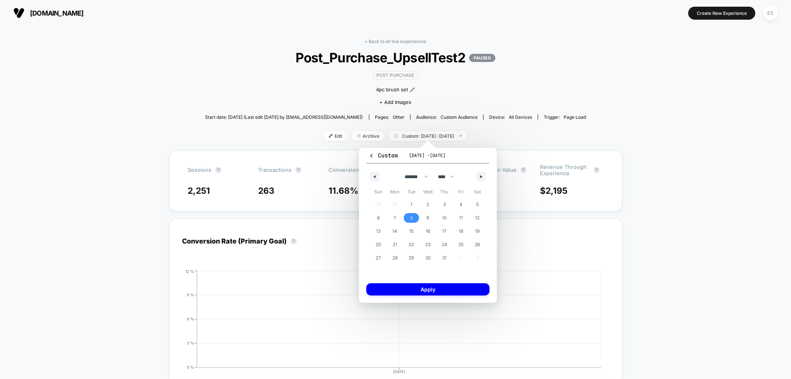
click at [407, 215] on span "8" at bounding box center [411, 218] width 17 height 10
click at [479, 176] on button "button" at bounding box center [480, 176] width 9 height 9
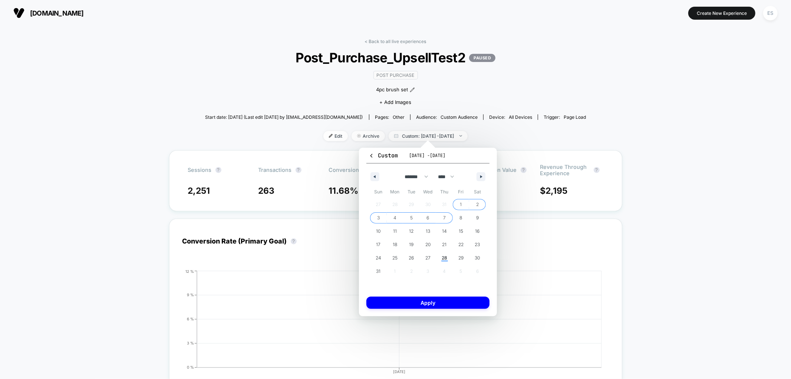
click at [441, 213] on span "7" at bounding box center [444, 218] width 17 height 10
select select "*"
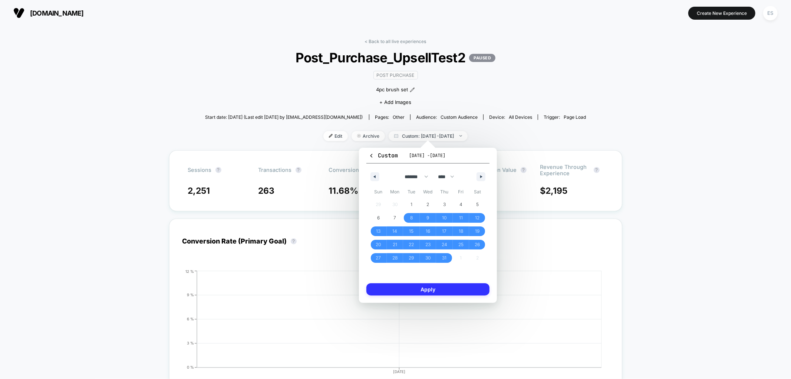
click at [416, 290] on button "Apply" at bounding box center [427, 289] width 123 height 12
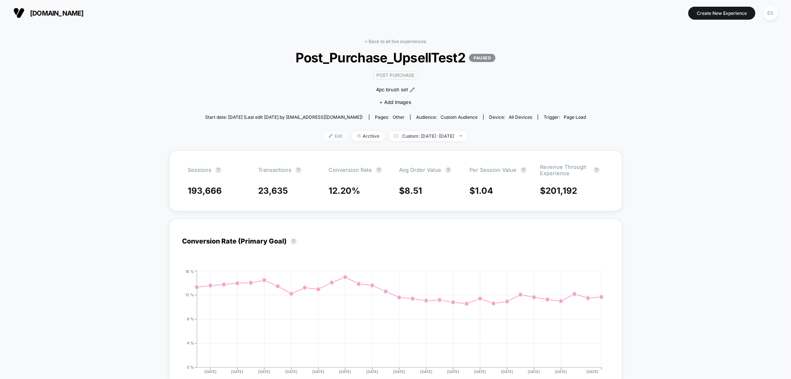
click at [329, 131] on span "Edit" at bounding box center [335, 136] width 24 height 10
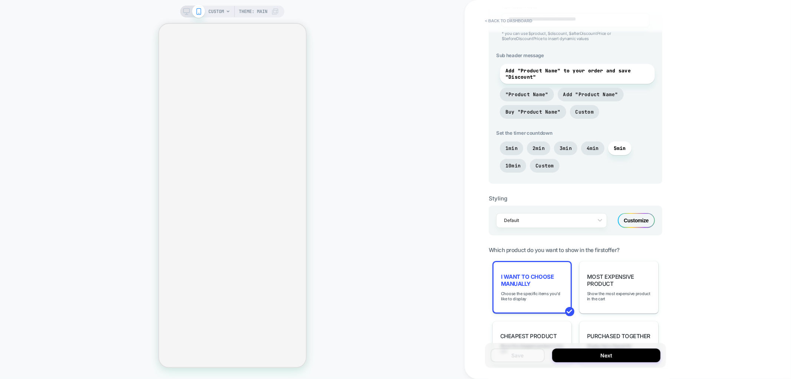
scroll to position [618, 0]
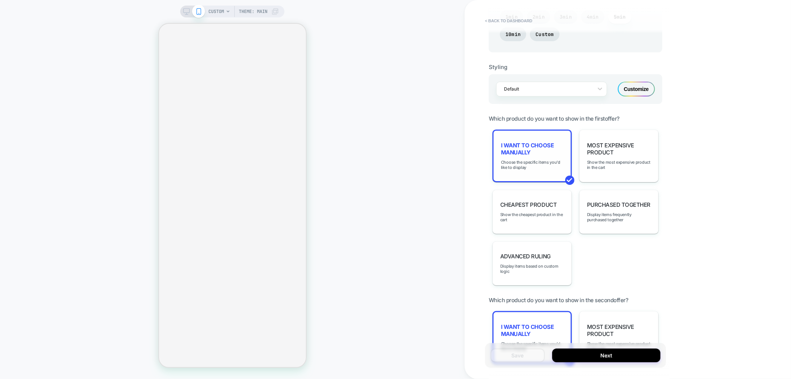
click at [509, 156] on div "I want to choose manually Choose the specific items you'd like to display" at bounding box center [531, 155] width 79 height 53
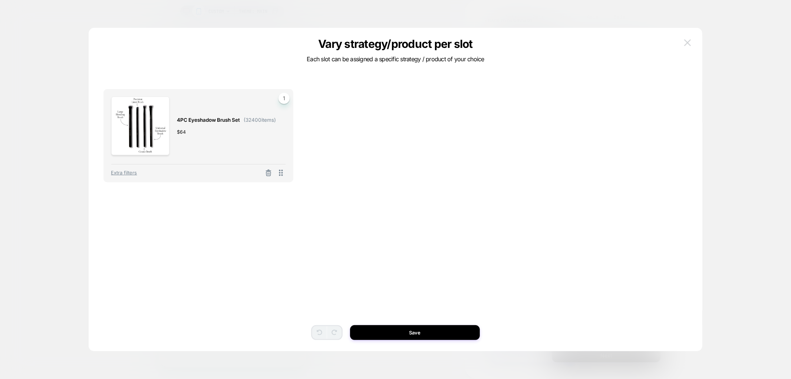
click at [682, 43] on button at bounding box center [687, 42] width 11 height 11
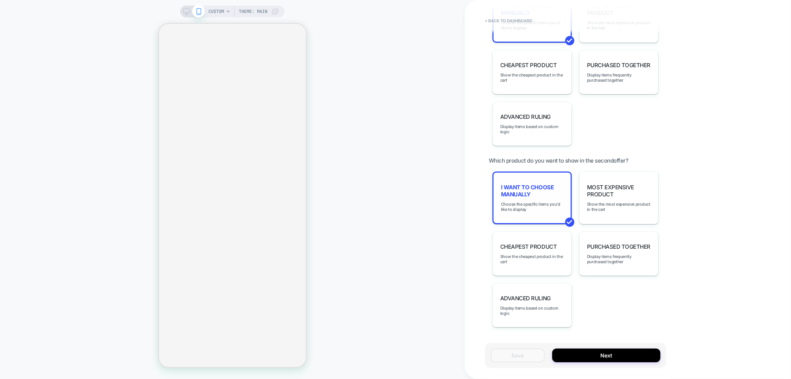
scroll to position [771, 0]
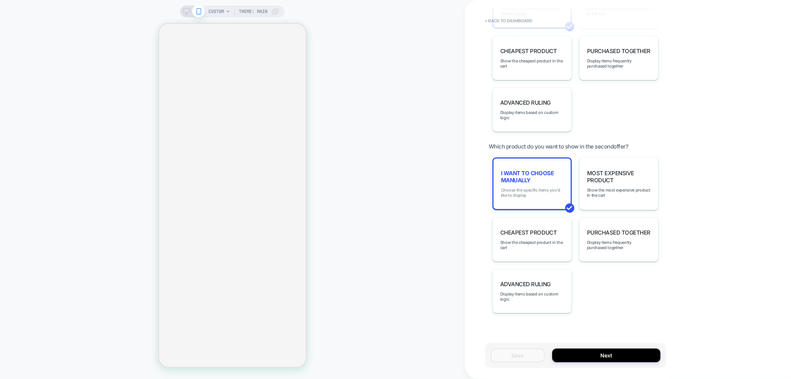
click at [523, 187] on span "Choose the specific items you'd like to display" at bounding box center [532, 192] width 62 height 10
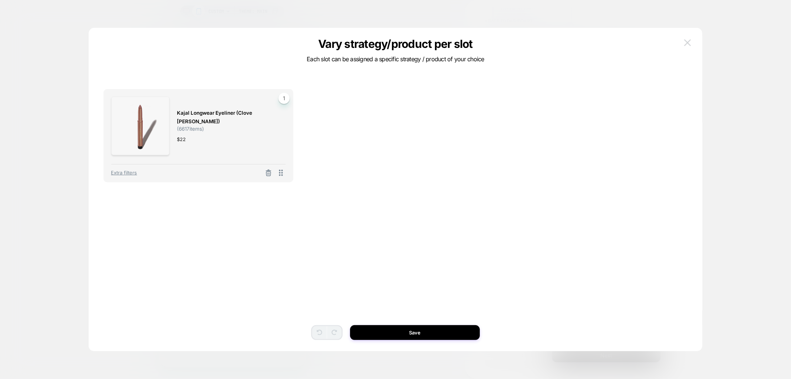
click at [683, 40] on button at bounding box center [687, 42] width 11 height 11
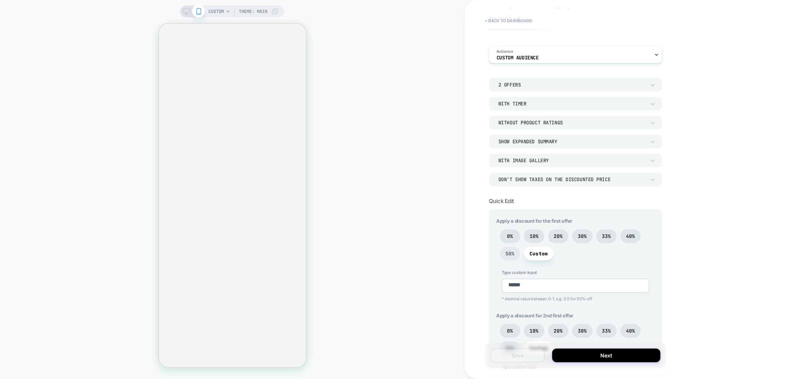
scroll to position [0, 0]
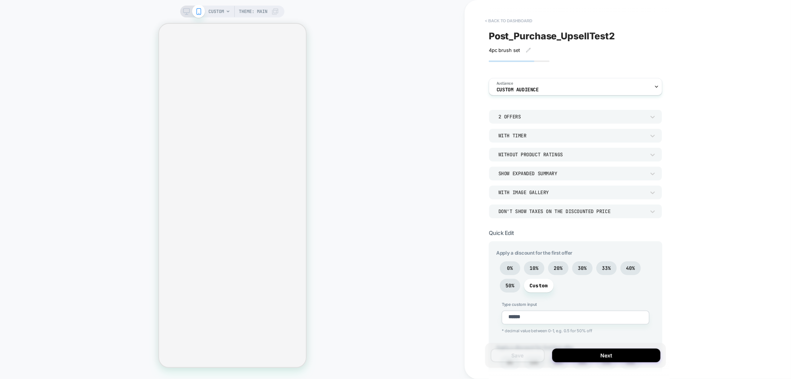
click at [490, 23] on button "< back to dashboard" at bounding box center [508, 21] width 55 height 12
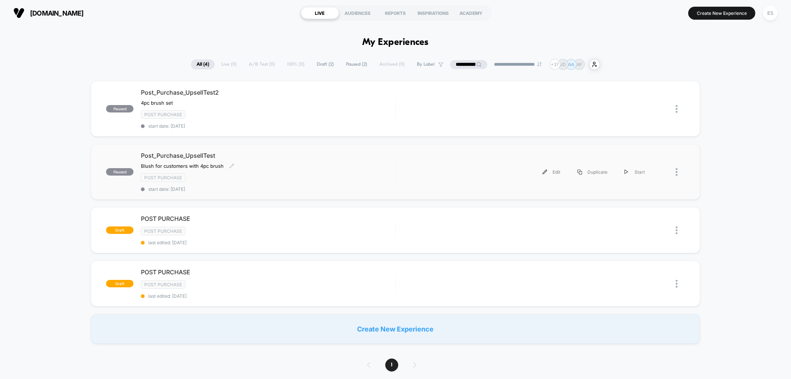
click at [162, 153] on span "Post_Purchase_UpsellTest" at bounding box center [268, 155] width 254 height 7
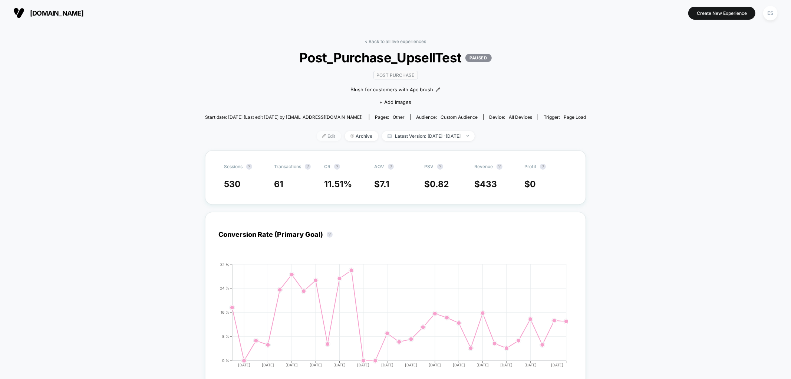
click at [322, 134] on img at bounding box center [324, 136] width 4 height 4
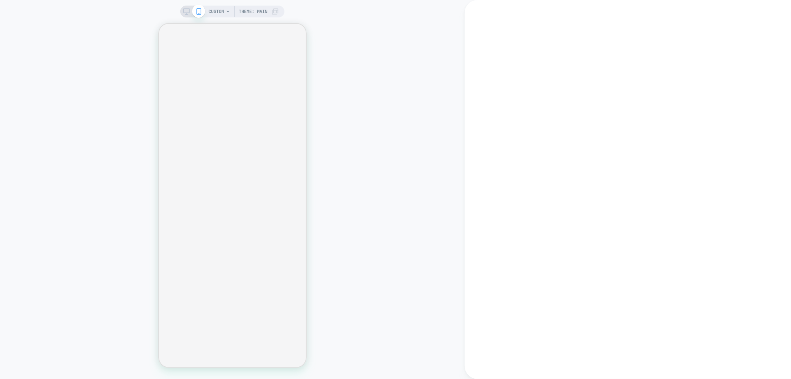
type textarea "*"
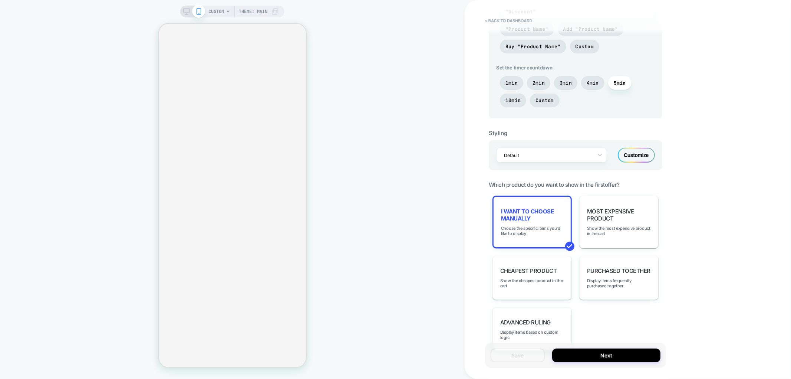
scroll to position [458, 0]
click at [522, 222] on div "I want to choose manually Choose the specific items you'd like to display" at bounding box center [531, 220] width 79 height 53
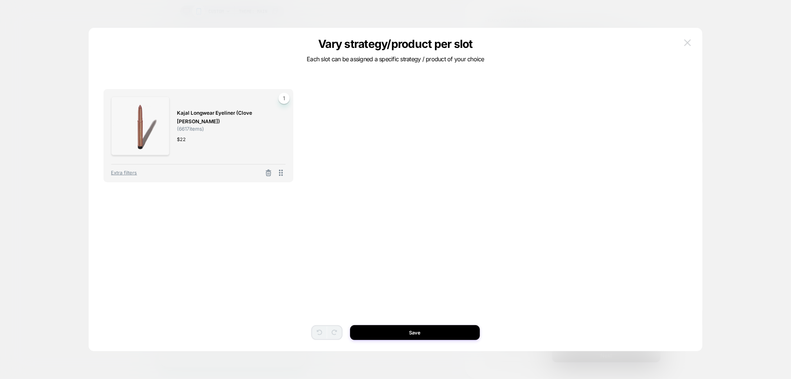
click at [686, 40] on img at bounding box center [687, 42] width 7 height 6
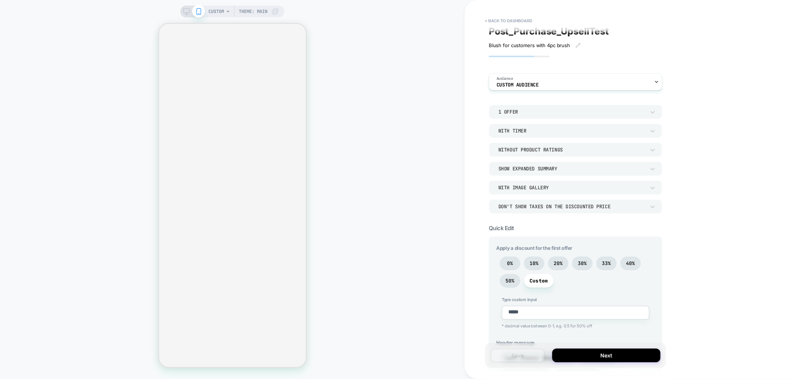
scroll to position [0, 0]
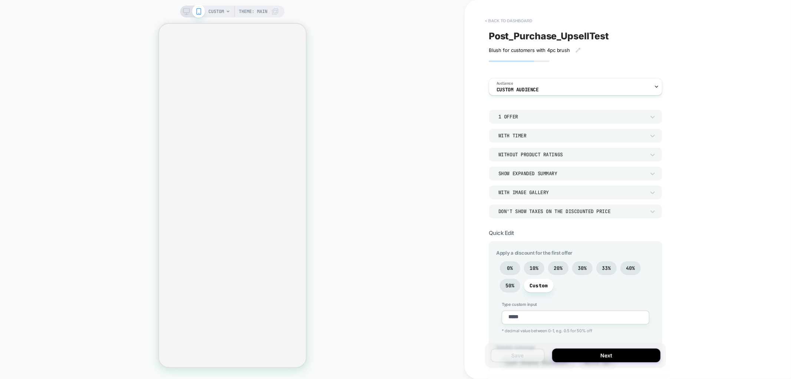
click at [497, 20] on button "< back to dashboard" at bounding box center [508, 21] width 55 height 12
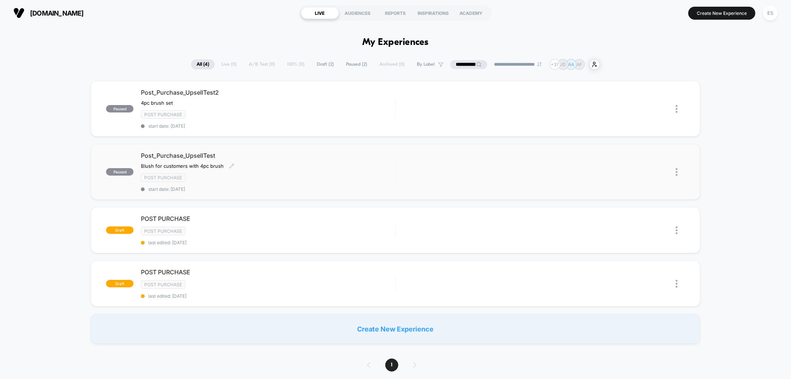
click at [175, 156] on span "Post_Purchase_UpsellTest" at bounding box center [268, 155] width 254 height 7
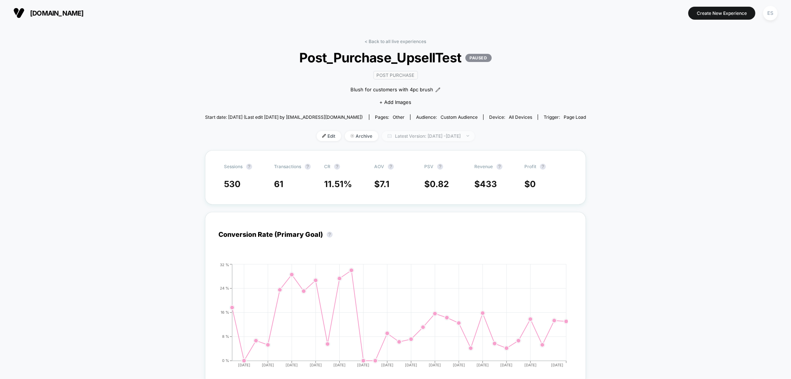
click at [397, 138] on span "Latest Version: Jul 8, 2025 - Aug 28, 2025" at bounding box center [428, 136] width 93 height 10
select select "*"
select select "****"
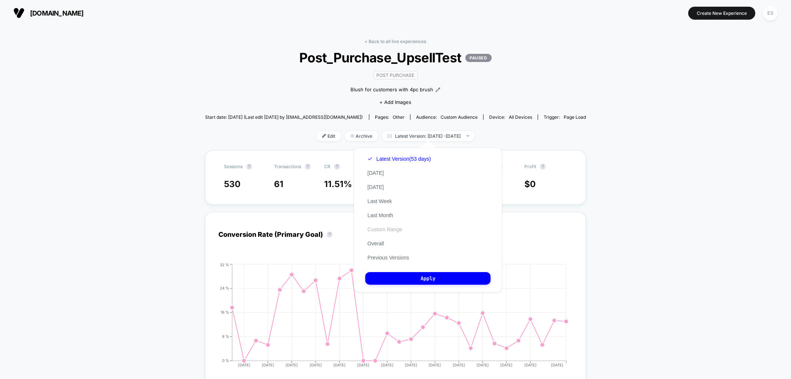
click at [373, 229] on button "Custom Range" at bounding box center [384, 229] width 39 height 7
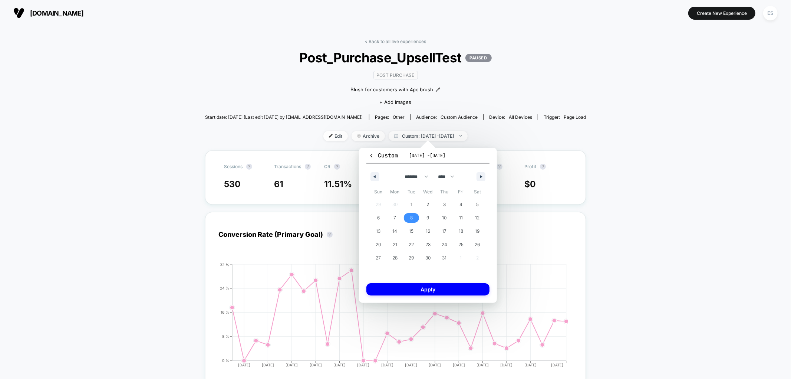
click at [408, 217] on span "8" at bounding box center [411, 218] width 17 height 10
click at [481, 176] on icon "button" at bounding box center [482, 176] width 4 height 3
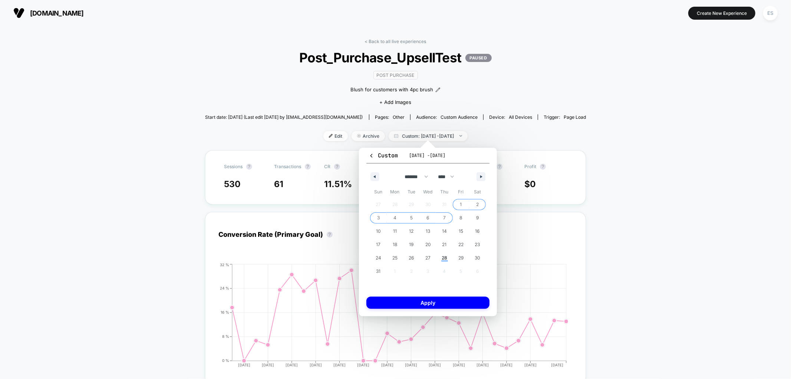
click at [446, 217] on span "7" at bounding box center [444, 218] width 17 height 10
select select "*"
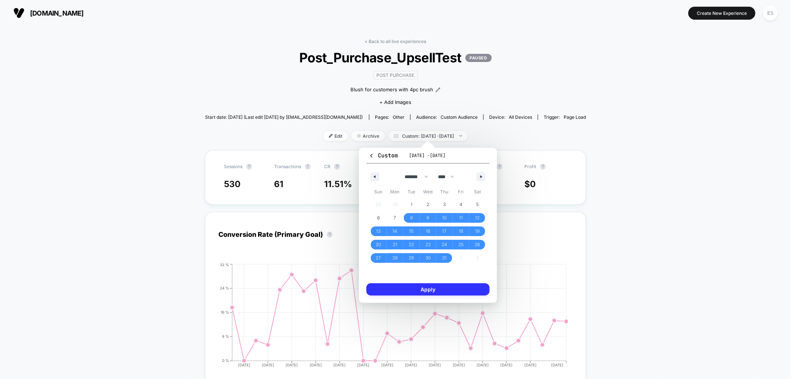
click at [451, 290] on button "Apply" at bounding box center [427, 289] width 123 height 12
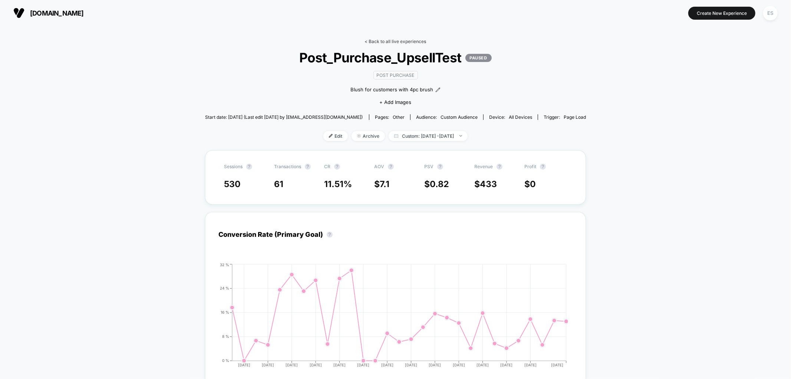
click at [371, 40] on link "< Back to all live experiences" at bounding box center [396, 42] width 62 height 6
